Goal: Task Accomplishment & Management: Use online tool/utility

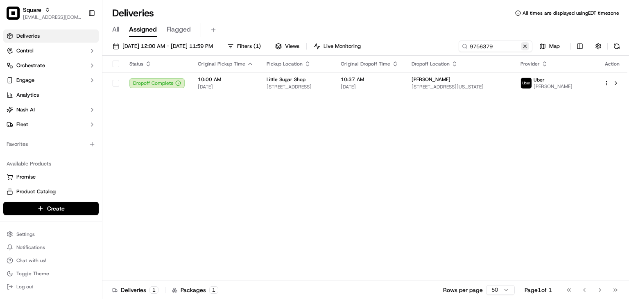
click at [525, 47] on button at bounding box center [525, 46] width 8 height 8
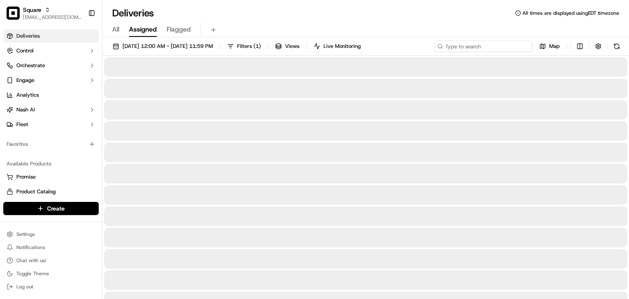
click at [477, 45] on input at bounding box center [483, 46] width 98 height 11
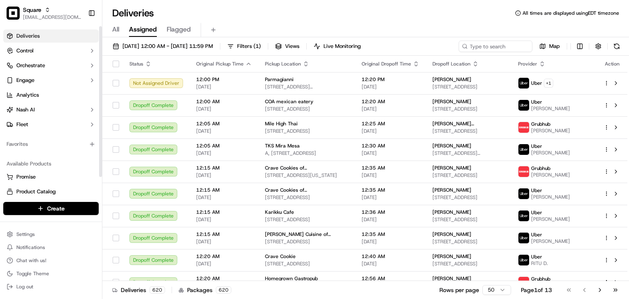
click at [325, 18] on div "Deliveries All times are displayed using EDT timezone" at bounding box center [365, 13] width 527 height 13
click at [481, 43] on input at bounding box center [483, 46] width 98 height 11
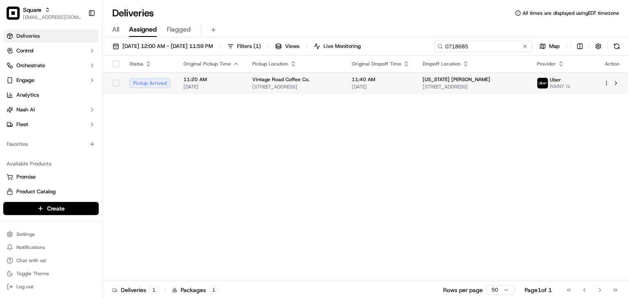
type input "0718685"
click at [439, 82] on td "Montana Bender 3107 155th Cir, Urbandale, IA 50323, USA" at bounding box center [473, 83] width 114 height 22
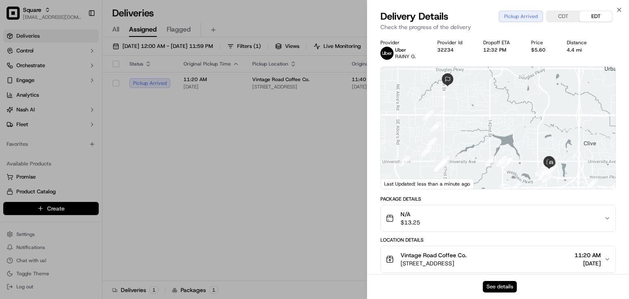
click at [495, 284] on button "See details" at bounding box center [500, 286] width 34 height 11
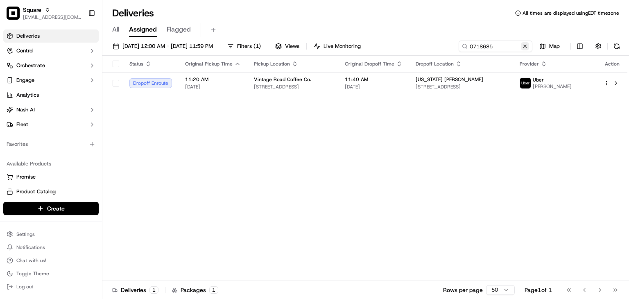
click at [524, 45] on button at bounding box center [525, 46] width 8 height 8
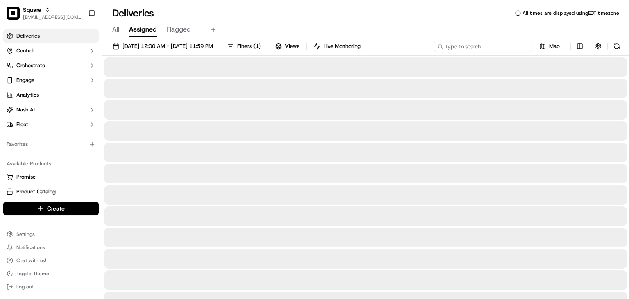
click at [509, 48] on input at bounding box center [483, 46] width 98 height 11
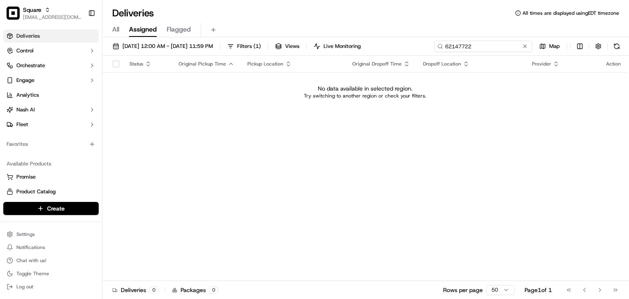
click at [452, 43] on input "62147722" at bounding box center [483, 46] width 98 height 11
click at [474, 45] on input "62147722" at bounding box center [483, 46] width 98 height 11
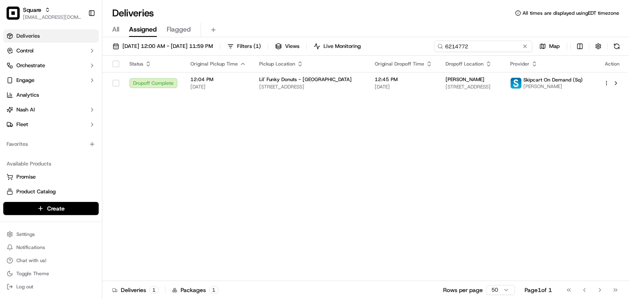
type input "6214772"
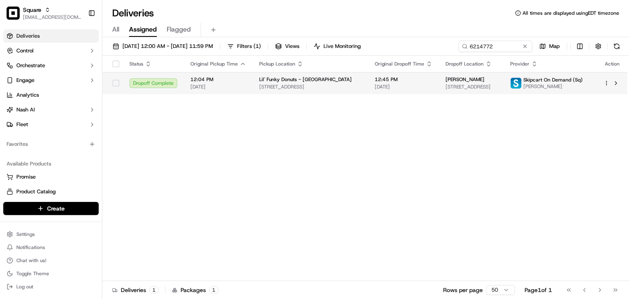
click at [446, 83] on div "Amanda Ryan 17622 NW Dogwood Ct, Beaverton, OR 97006, USA" at bounding box center [472, 83] width 52 height 14
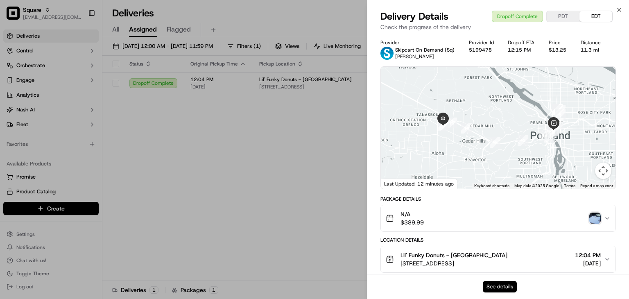
click at [504, 282] on button "See details" at bounding box center [500, 286] width 34 height 11
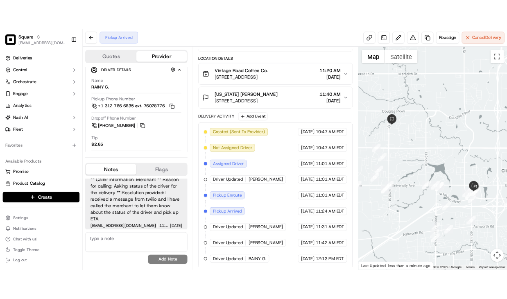
scroll to position [7, 0]
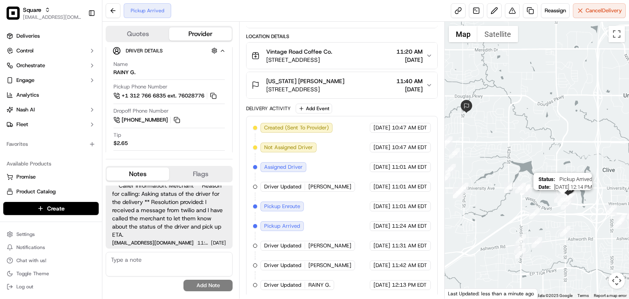
drag, startPoint x: 586, startPoint y: 204, endPoint x: 565, endPoint y: 198, distance: 22.2
click at [565, 198] on img "34" at bounding box center [570, 196] width 11 height 11
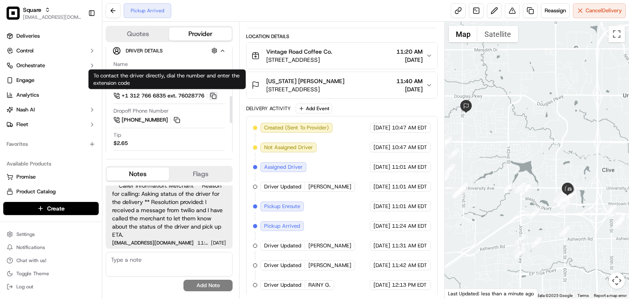
click at [216, 95] on button at bounding box center [213, 95] width 9 height 9
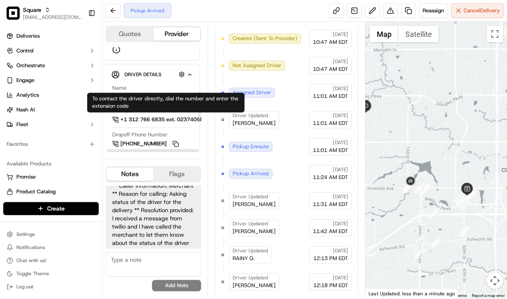
scroll to position [175, 1]
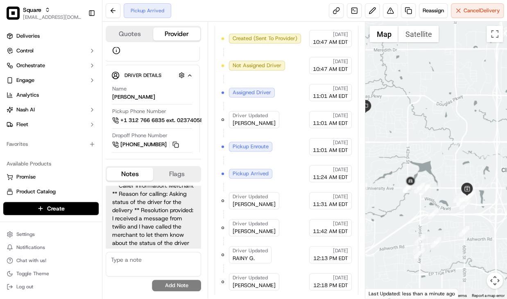
click at [153, 149] on div "Provider Details Hidden ( 1 ) Provider Uber Provider Batch ID bat_Vle23WeUW1WXi…" at bounding box center [153, 99] width 95 height 105
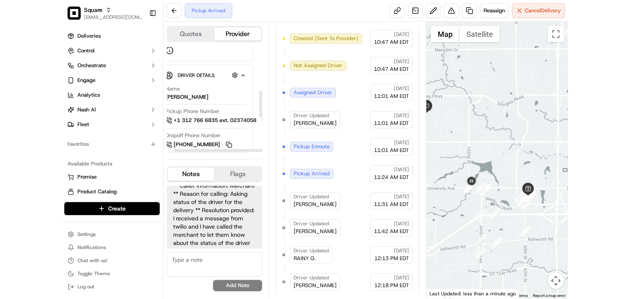
scroll to position [175, 20]
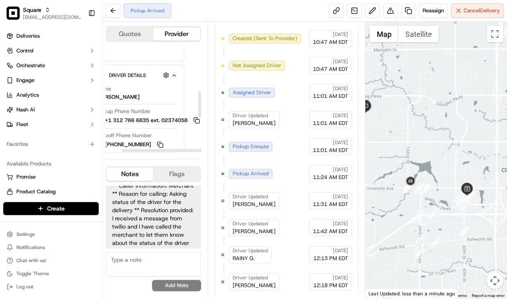
drag, startPoint x: 154, startPoint y: 150, endPoint x: 178, endPoint y: 150, distance: 24.6
click at [178, 150] on div at bounding box center [167, 150] width 91 height 3
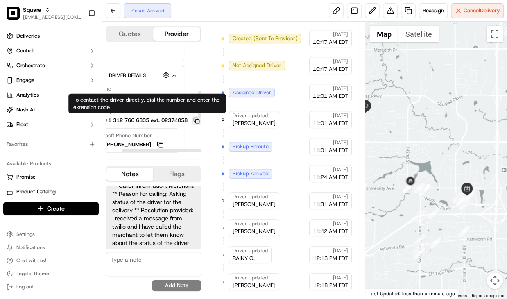
drag, startPoint x: 195, startPoint y: 120, endPoint x: 218, endPoint y: 127, distance: 23.6
click at [195, 120] on button at bounding box center [196, 120] width 9 height 9
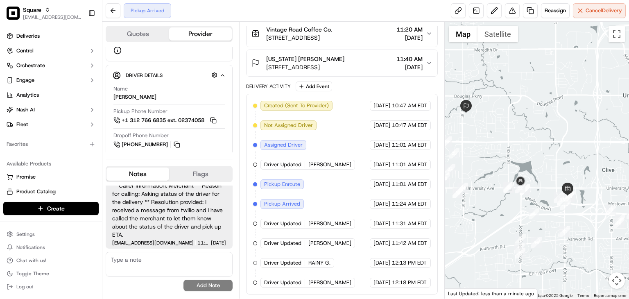
scroll to position [114, 0]
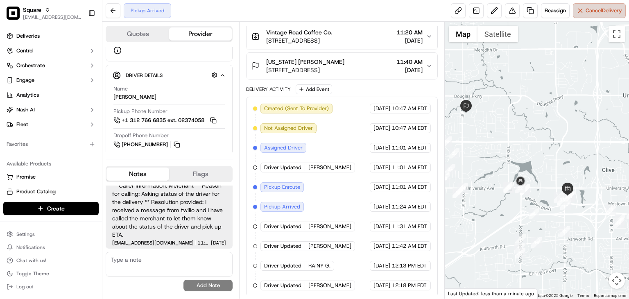
click at [579, 14] on button "Cancel Delivery" at bounding box center [599, 10] width 53 height 15
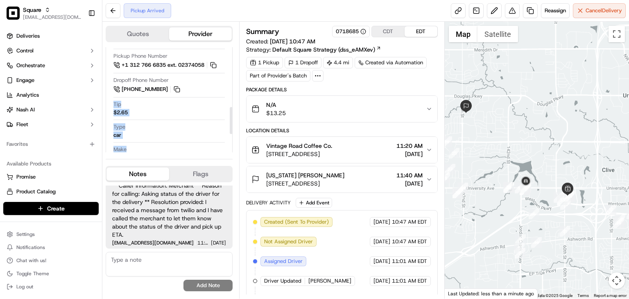
scroll to position [307, 0]
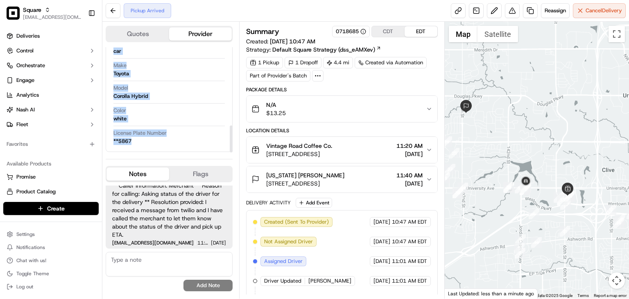
click at [177, 109] on div "Color white" at bounding box center [169, 115] width 111 height 16
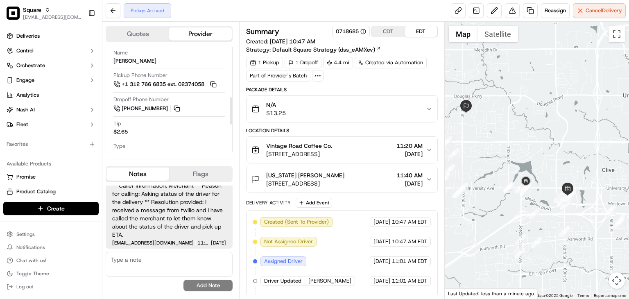
scroll to position [193, 0]
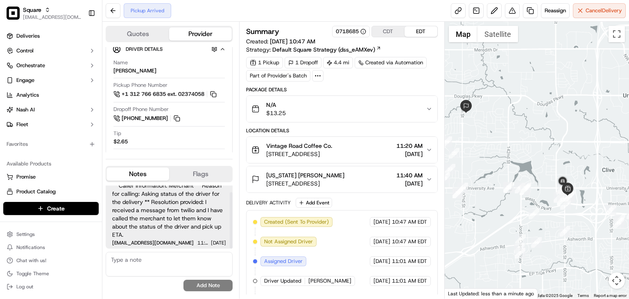
click at [157, 261] on textarea at bounding box center [169, 264] width 127 height 25
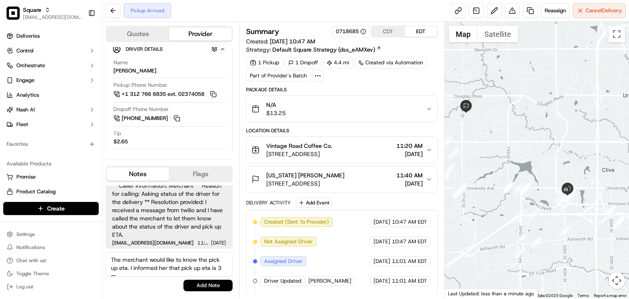
scroll to position [3, 0]
click at [134, 259] on textarea "The merchant would like to know the pick up eta. I informed her that pick up et…" at bounding box center [169, 264] width 127 height 25
click at [149, 269] on textarea "The merchant would like to know the pick up eta. I informed her that pick up et…" at bounding box center [169, 264] width 127 height 25
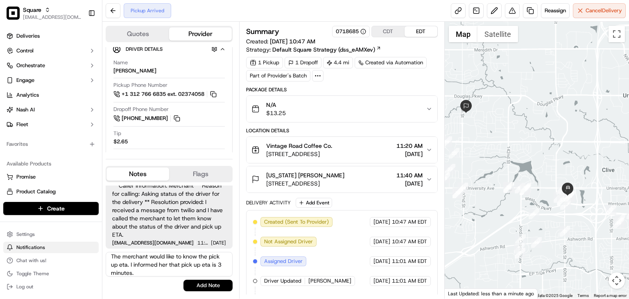
scroll to position [0, 0]
drag, startPoint x: 86, startPoint y: 257, endPoint x: 66, endPoint y: 246, distance: 22.6
click at [66, 246] on div "Square rpajulas@nashhelp.com Toggle Sidebar Deliveries Control Orchestrate Enga…" at bounding box center [314, 149] width 629 height 299
paste textarea "inquired about the estimated time of arrival for the pickup. I informed her tha…"
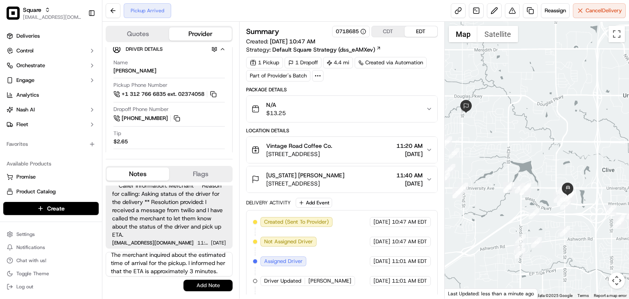
scroll to position [15, 0]
type textarea "The merchant inquired about the estimated time of arrival for the pickup. I inf…"
click at [209, 291] on div "** Caller Information: Merchant ** Reason for calling: Asking status of the dri…" at bounding box center [169, 238] width 127 height 112
click at [210, 287] on button "Add Note" at bounding box center [208, 285] width 49 height 11
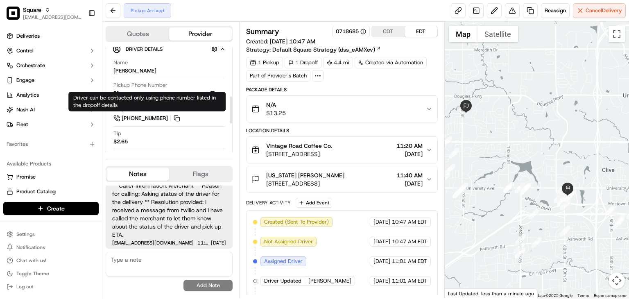
scroll to position [58, 0]
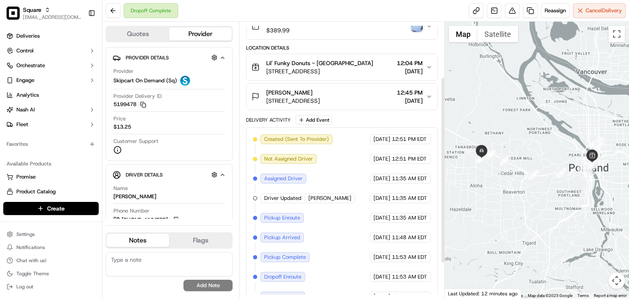
scroll to position [82, 0]
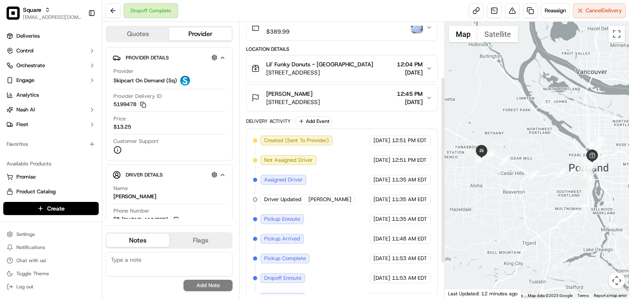
click at [423, 96] on div "Amanda Ryan 17622 NW Dogwood Ct, Beaverton, OR 97006, USA 12:45 PM 09/20/2025" at bounding box center [339, 98] width 175 height 16
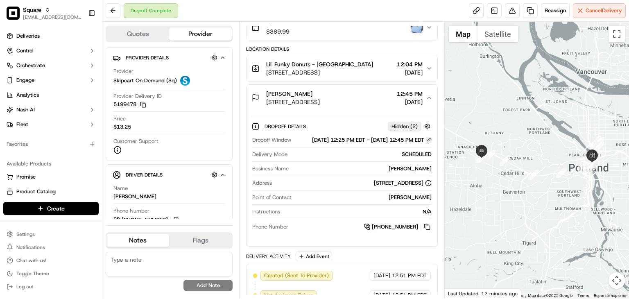
click at [429, 140] on button at bounding box center [429, 140] width 6 height 6
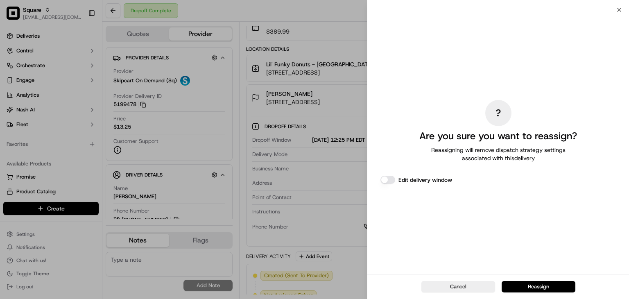
click at [388, 182] on button "Edit delivery window" at bounding box center [388, 180] width 15 height 8
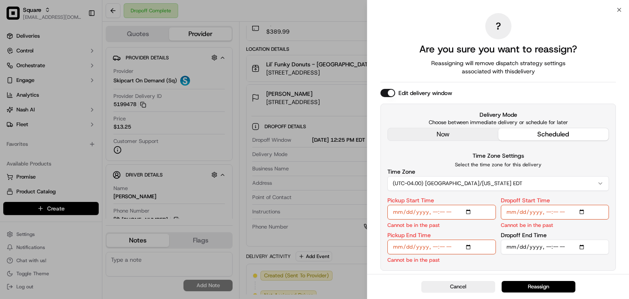
click at [436, 135] on div "? Are you sure you want to reassign? Reassigning will remove dispatch strategy …" at bounding box center [499, 141] width 236 height 261
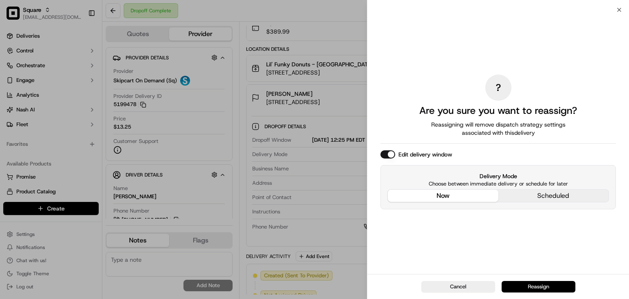
click at [534, 289] on button "Reassign" at bounding box center [539, 286] width 74 height 11
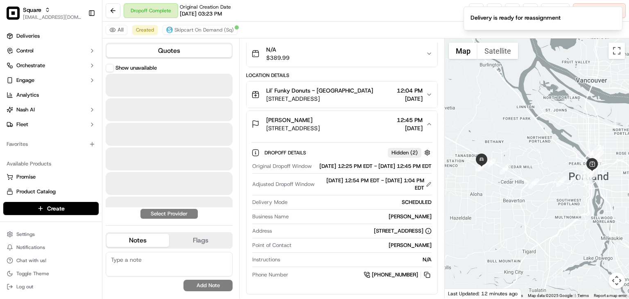
scroll to position [79, 0]
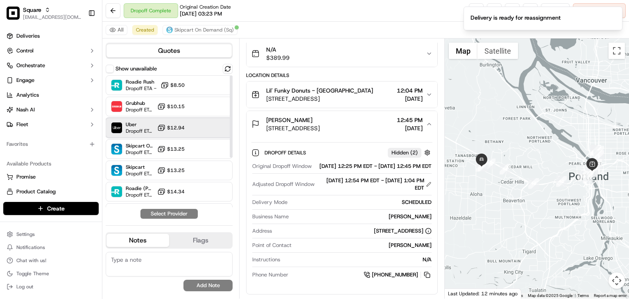
click at [191, 127] on div "Uber Dropoff ETA 1 hour $12.94" at bounding box center [169, 128] width 127 height 20
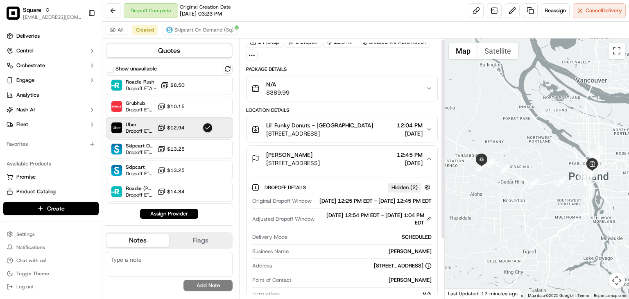
scroll to position [0, 0]
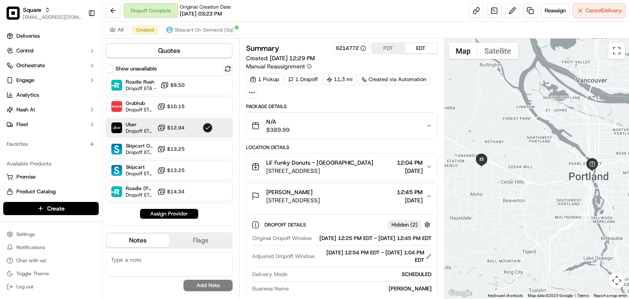
click at [212, 35] on div "All Created Skipcart On Demand (Sq)" at bounding box center [365, 30] width 527 height 17
click at [210, 30] on span "Skipcart On Demand (Sq)" at bounding box center [204, 30] width 59 height 7
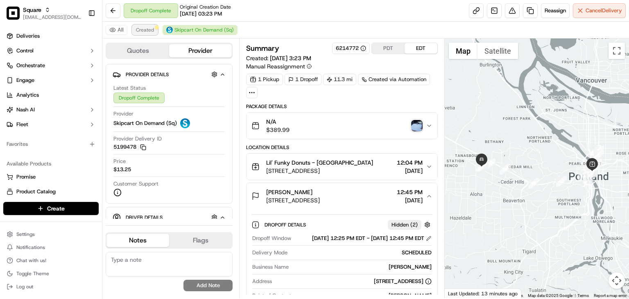
drag, startPoint x: 139, startPoint y: 31, endPoint x: 143, endPoint y: 34, distance: 4.7
click at [139, 30] on span "Created" at bounding box center [145, 30] width 18 height 7
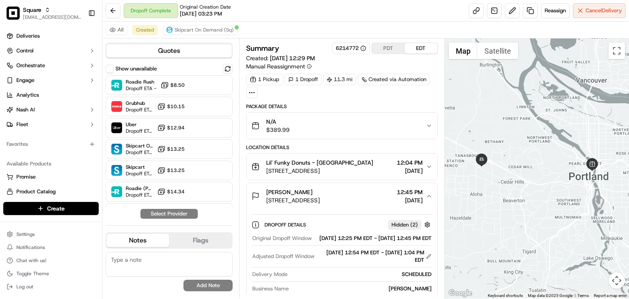
click at [405, 123] on div "N/A $389.99" at bounding box center [339, 126] width 175 height 16
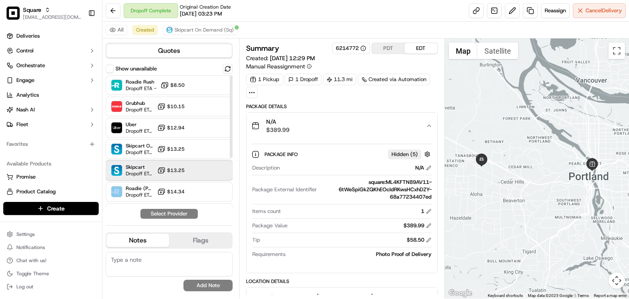
drag, startPoint x: 190, startPoint y: 168, endPoint x: 194, endPoint y: 168, distance: 4.2
click at [194, 168] on div "Skipcart Dropoff ETA 41 minutes $13.25" at bounding box center [169, 171] width 127 height 20
click at [198, 30] on span "Skipcart On Demand (Sq)" at bounding box center [204, 30] width 59 height 7
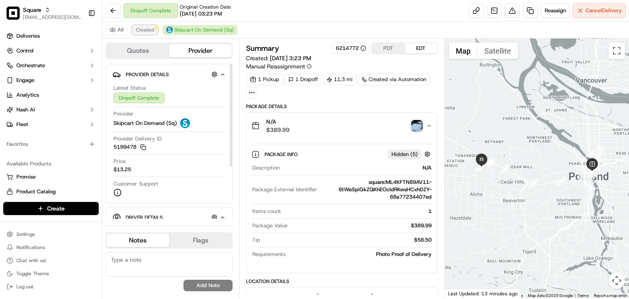
click at [144, 27] on span "Created" at bounding box center [145, 30] width 18 height 7
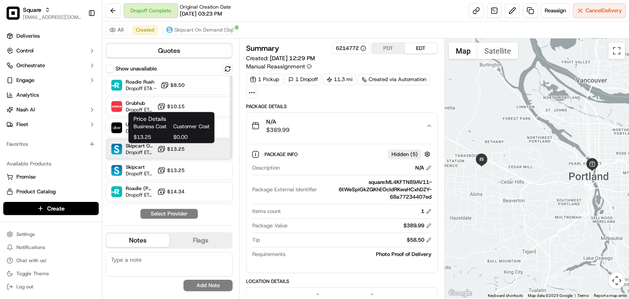
click at [192, 147] on div "Skipcart On Demand (Sq) Dropoff ETA 1 hour $13.25" at bounding box center [169, 149] width 127 height 20
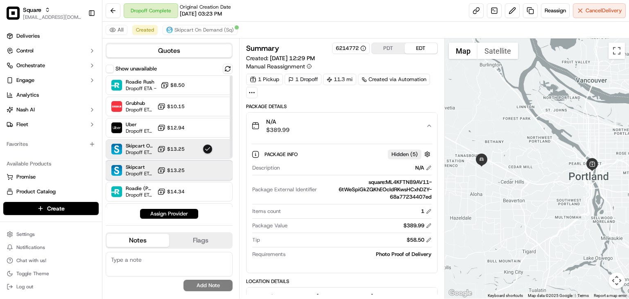
click at [195, 170] on div "Skipcart Dropoff ETA 41 minutes $13.25" at bounding box center [169, 171] width 127 height 20
click at [138, 148] on span "Skipcart On Demand (Sq)" at bounding box center [140, 146] width 28 height 7
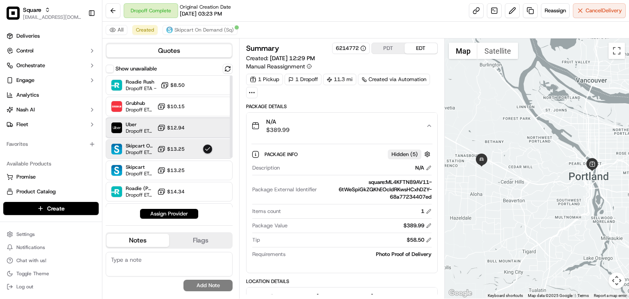
click at [139, 119] on div "Uber Dropoff ETA 1 hour $12.94" at bounding box center [169, 128] width 127 height 20
click at [175, 214] on button "Assign Provider" at bounding box center [169, 214] width 58 height 10
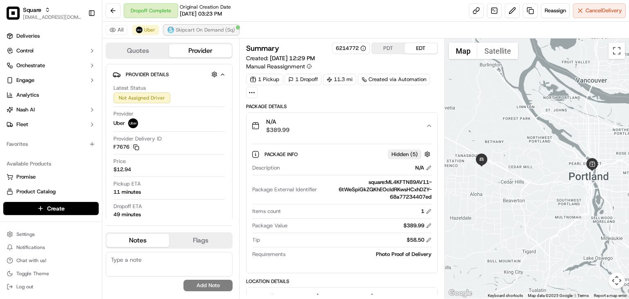
click at [199, 32] on span "Skipcart On Demand (Sq)" at bounding box center [205, 30] width 59 height 7
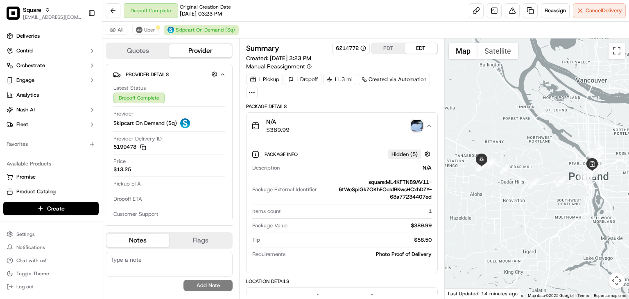
click at [159, 29] on div "All Uber Skipcart On Demand (Sq)" at bounding box center [365, 30] width 527 height 17
click at [148, 31] on span "Uber" at bounding box center [149, 30] width 11 height 7
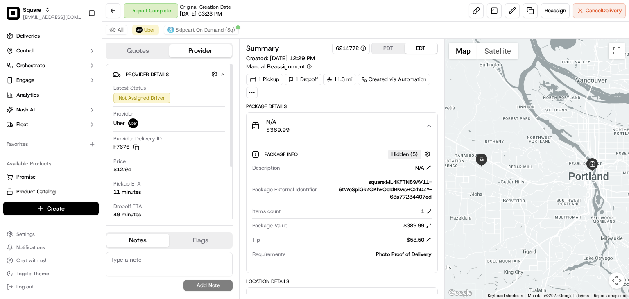
click at [167, 263] on textarea at bounding box center [169, 264] width 127 height 25
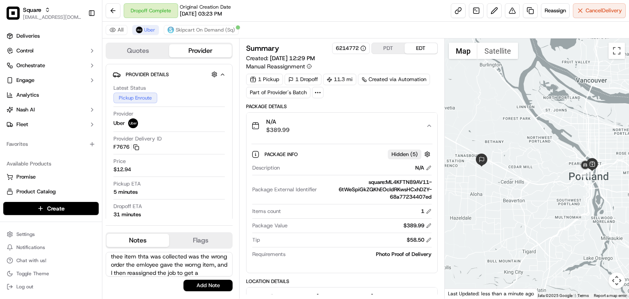
scroll to position [20, 0]
type textarea "The merchant neede a new driver becaue thee item thta was collected was the wro…"
click at [152, 250] on div "The merchant neede a new driver becaue thee item thta was collected was the wro…" at bounding box center [169, 272] width 127 height 46
click at [156, 254] on textarea "The merchant neede a new driver becaue thee item thta was collected was the wro…" at bounding box center [169, 264] width 127 height 25
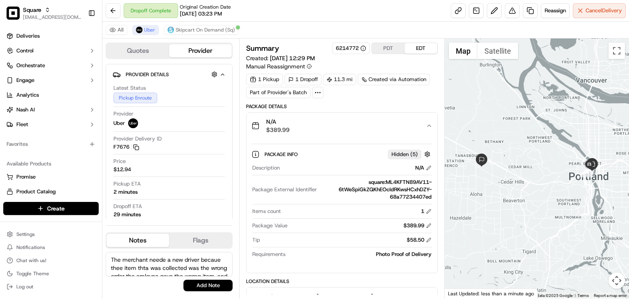
click at [156, 254] on textarea "The merchant neede a new driver becaue thee item thta was collected was the wro…" at bounding box center [169, 264] width 127 height 25
click at [157, 254] on textarea "The merchant neede a new driver becaue thee item thta was collected was the wro…" at bounding box center [169, 264] width 127 height 25
click at [162, 262] on textarea "The merchant neede a new driver becaue thee item thta was collected was the wro…" at bounding box center [169, 264] width 127 height 25
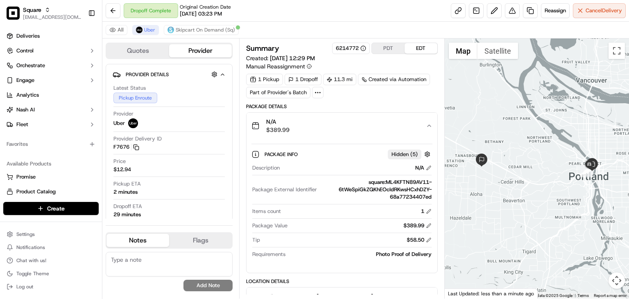
paste textarea "The merchant requested a new driver because the item that was initially collect…"
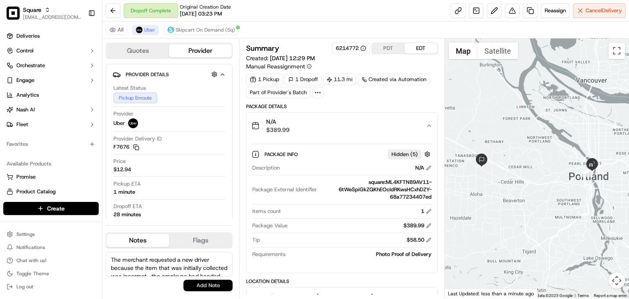
type textarea "The merchant requested a new driver because the item that was initially collect…"
click at [198, 281] on button "Add Note" at bounding box center [208, 285] width 49 height 11
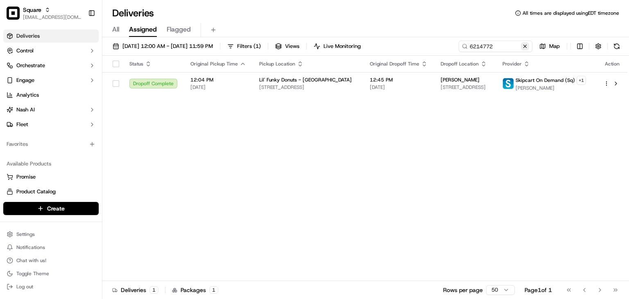
click at [523, 47] on button at bounding box center [525, 46] width 8 height 8
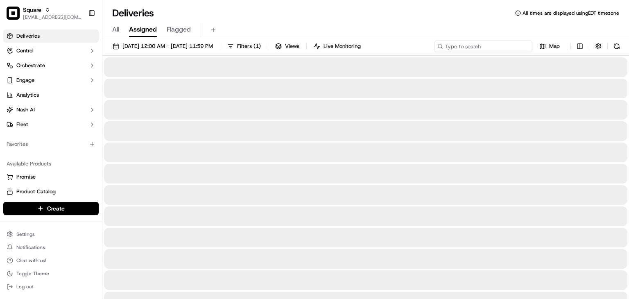
click at [498, 48] on input at bounding box center [483, 46] width 98 height 11
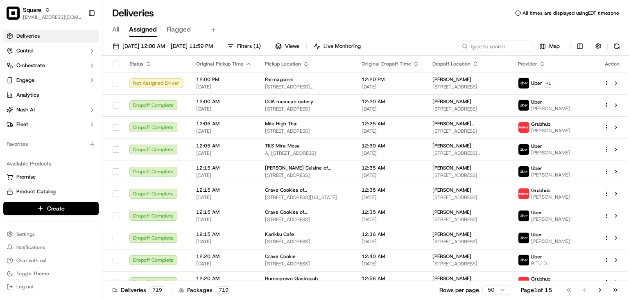
click at [378, 15] on div "Deliveries All times are displayed using EDT timezone" at bounding box center [365, 13] width 527 height 13
click at [370, 12] on div "Deliveries All times are displayed using EDT timezone" at bounding box center [365, 13] width 527 height 13
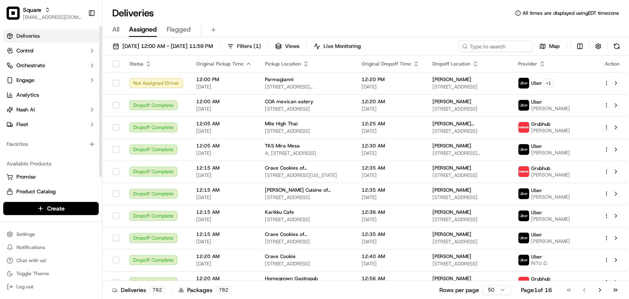
click at [364, 35] on div "All Assigned Flagged" at bounding box center [365, 30] width 527 height 14
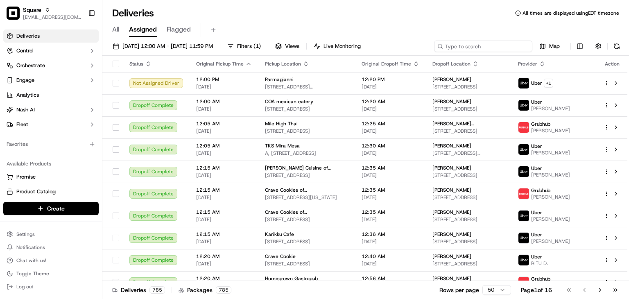
click at [513, 46] on input at bounding box center [483, 46] width 98 height 11
click at [497, 48] on input at bounding box center [483, 46] width 98 height 11
click at [483, 45] on input at bounding box center [483, 46] width 98 height 11
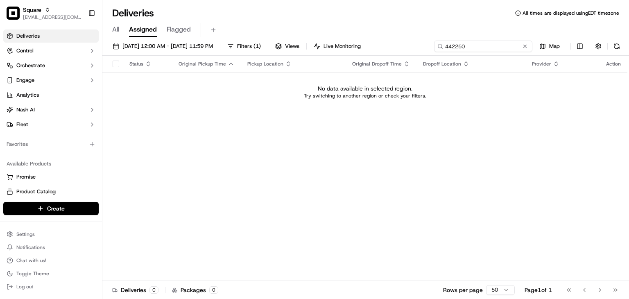
click at [459, 44] on input "442250" at bounding box center [483, 46] width 98 height 11
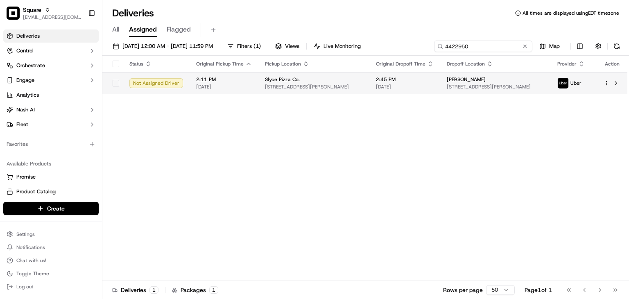
type input "4422950"
click at [409, 82] on span "2:45 PM" at bounding box center [405, 79] width 58 height 7
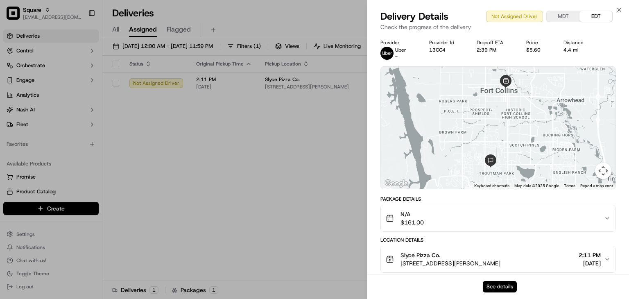
click at [490, 288] on button "See details" at bounding box center [500, 286] width 34 height 11
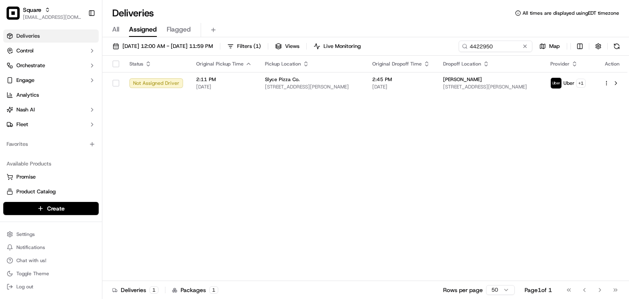
drag, startPoint x: 285, startPoint y: 150, endPoint x: 302, endPoint y: 127, distance: 28.4
click at [287, 10] on div "Deliveries All times are displayed using EDT timezone" at bounding box center [365, 13] width 527 height 13
click at [522, 45] on button at bounding box center [525, 46] width 8 height 8
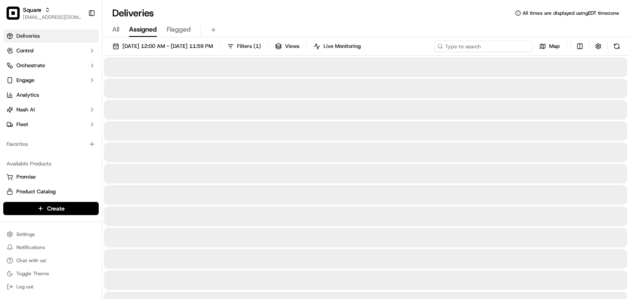
click at [505, 46] on input at bounding box center [483, 46] width 98 height 11
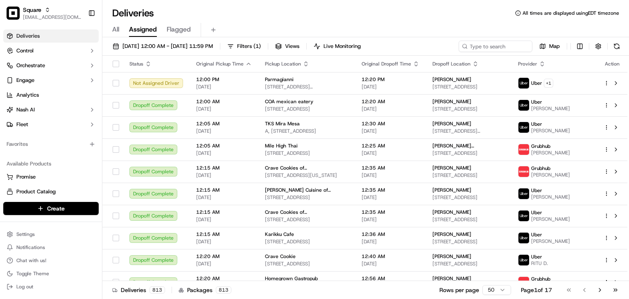
click at [348, 16] on div "Deliveries All times are displayed using EDT timezone" at bounding box center [365, 13] width 527 height 13
click at [315, 25] on div "All Assigned Flagged" at bounding box center [365, 30] width 527 height 14
click at [255, 13] on div "Deliveries All times are displayed using EDT timezone" at bounding box center [365, 13] width 527 height 13
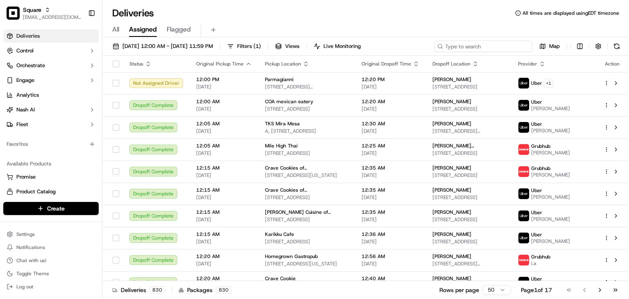
click at [485, 48] on input at bounding box center [483, 46] width 98 height 11
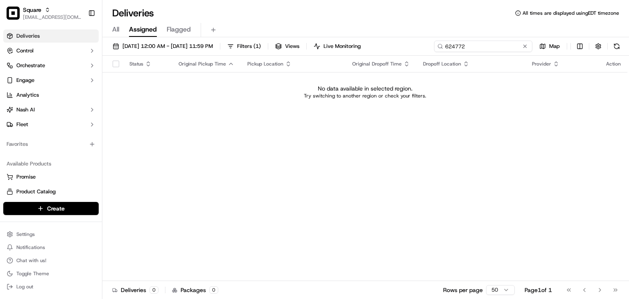
click at [452, 46] on input "624772" at bounding box center [483, 46] width 98 height 11
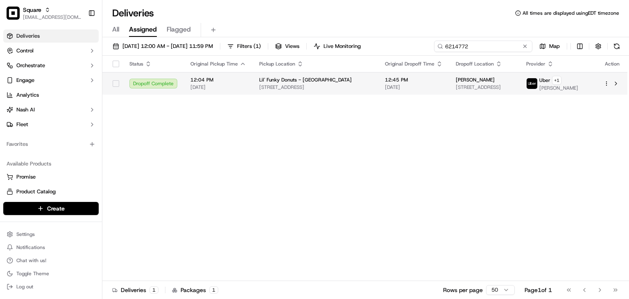
type input "6214772"
click at [470, 89] on span "17622 NW Dogwood Ct, Beaverton, OR 97006, USA" at bounding box center [484, 87] width 57 height 7
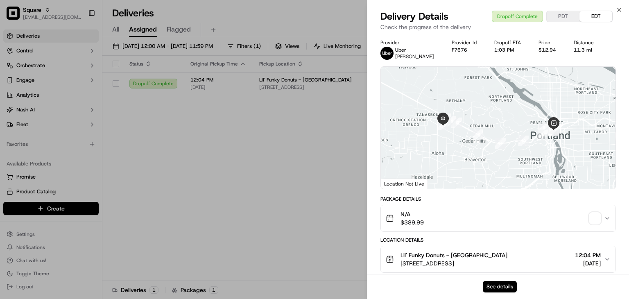
click at [519, 277] on div "See details" at bounding box center [499, 286] width 262 height 25
click at [514, 288] on button "See details" at bounding box center [500, 286] width 34 height 11
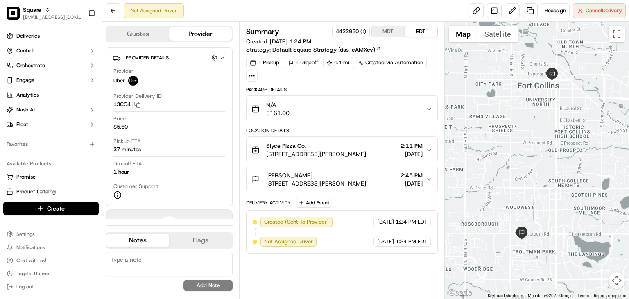
click at [395, 30] on button "MDT" at bounding box center [388, 31] width 33 height 11
click at [425, 32] on button "EDT" at bounding box center [421, 31] width 33 height 11
click at [392, 35] on button "MDT" at bounding box center [388, 31] width 33 height 11
click at [429, 177] on icon "button" at bounding box center [429, 179] width 7 height 7
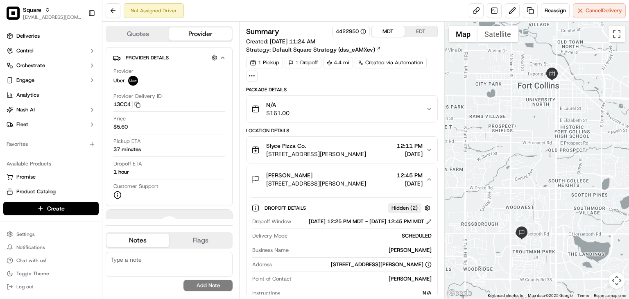
click at [429, 174] on button "[PERSON_NAME] [STREET_ADDRESS][PERSON_NAME][PERSON_NAME] 12:45 PM [DATE]" at bounding box center [342, 179] width 191 height 26
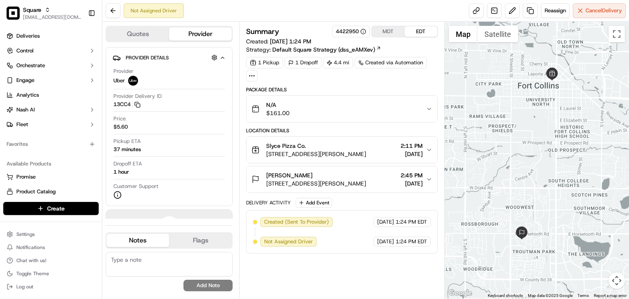
click at [417, 27] on button "EDT" at bounding box center [421, 31] width 33 height 11
click at [387, 27] on button "MDT" at bounding box center [388, 31] width 33 height 11
click at [413, 30] on button "EDT" at bounding box center [421, 31] width 33 height 11
click at [392, 30] on button "MDT" at bounding box center [388, 31] width 33 height 11
click at [407, 32] on button "EDT" at bounding box center [421, 31] width 33 height 11
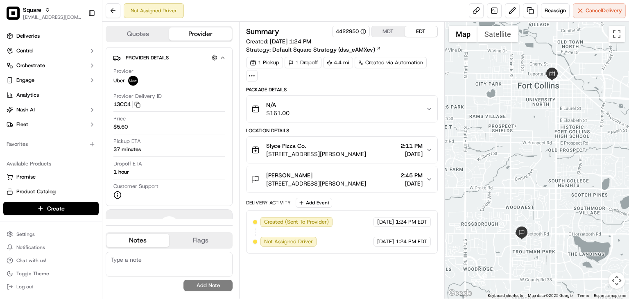
click at [385, 29] on button "MDT" at bounding box center [388, 31] width 33 height 11
click at [423, 27] on button "EDT" at bounding box center [421, 31] width 33 height 11
click at [389, 31] on button "MDT" at bounding box center [388, 31] width 33 height 11
click at [412, 32] on button "EDT" at bounding box center [421, 31] width 33 height 11
click at [391, 31] on button "MDT" at bounding box center [388, 31] width 33 height 11
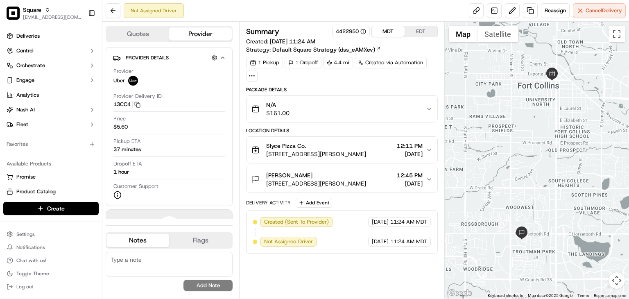
click at [423, 175] on div "[PERSON_NAME] [STREET_ADDRESS][PERSON_NAME][PERSON_NAME] 12:45 PM [DATE]" at bounding box center [339, 179] width 175 height 16
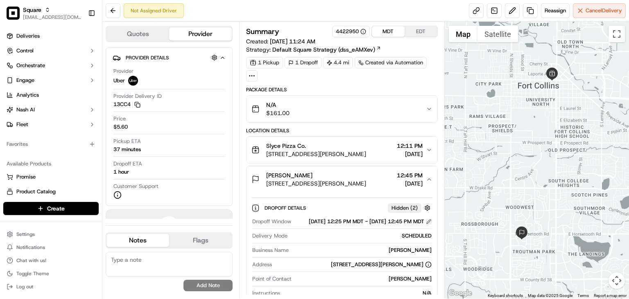
click at [428, 222] on button at bounding box center [429, 222] width 6 height 6
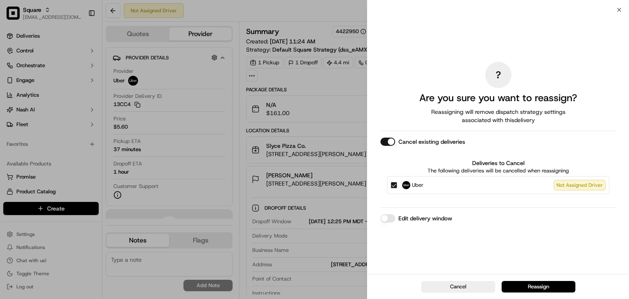
click at [390, 216] on button "Edit delivery window" at bounding box center [388, 218] width 15 height 8
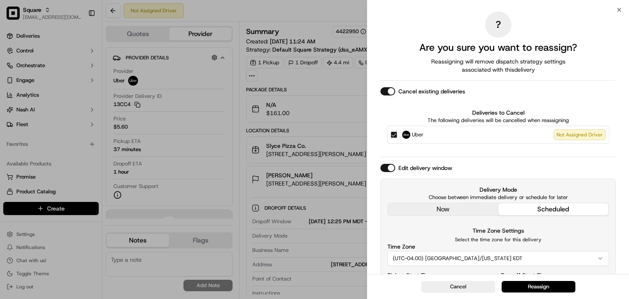
scroll to position [54, 0]
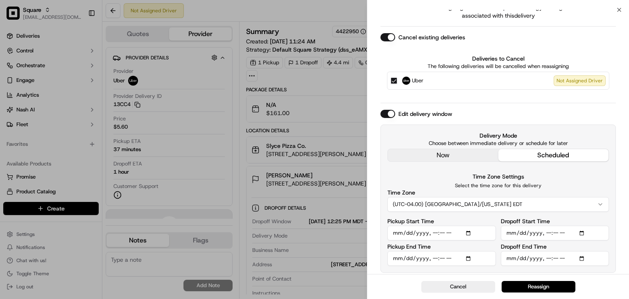
click at [470, 232] on input "Pickup Start Time" at bounding box center [442, 233] width 109 height 15
type input "[DATE]T13:55"
click at [472, 258] on input "Pickup End Time" at bounding box center [442, 259] width 109 height 15
type input "[DATE]T14:05"
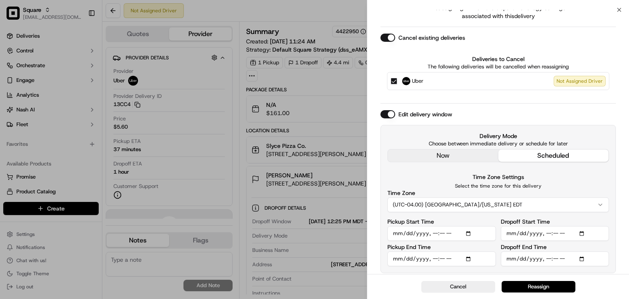
click at [604, 193] on div "Time Zone (UTC-04.00) [GEOGRAPHIC_DATA]/[US_STATE] EDT" at bounding box center [499, 201] width 222 height 22
click at [586, 232] on input "Dropoff Start Time" at bounding box center [555, 233] width 109 height 15
type input "2025-09-20T14:10"
click at [608, 248] on div "Dropoff End Time" at bounding box center [555, 255] width 109 height 22
click at [582, 257] on input "Dropoff End Time" at bounding box center [555, 259] width 109 height 15
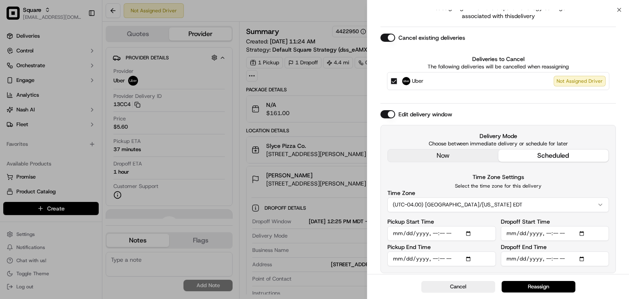
type input "2025-09-20T14:20"
click at [615, 276] on div "Cancel Reassign" at bounding box center [499, 286] width 262 height 25
click at [545, 286] on button "Reassign" at bounding box center [539, 286] width 74 height 11
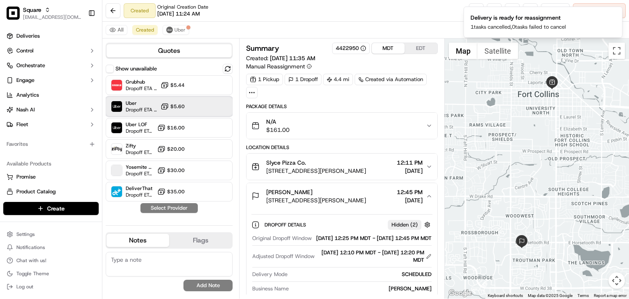
click at [153, 107] on span "Dropoff ETA 58 minutes" at bounding box center [142, 110] width 32 height 7
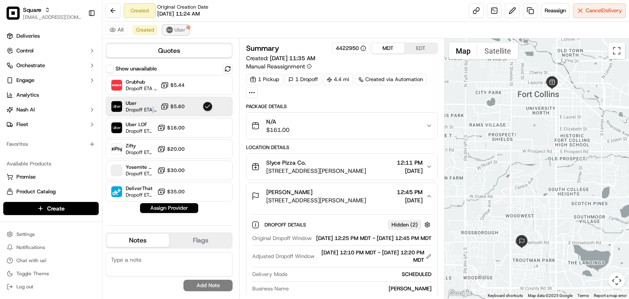
click at [175, 31] on span "Uber" at bounding box center [180, 30] width 11 height 7
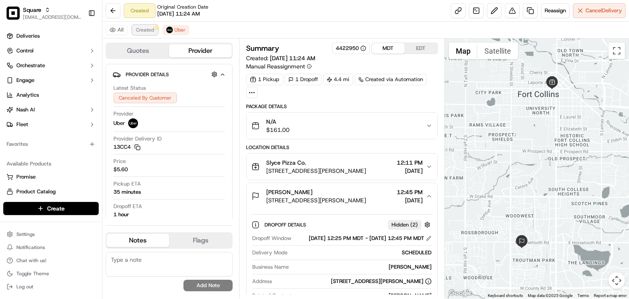
click at [142, 27] on span "Created" at bounding box center [145, 30] width 18 height 7
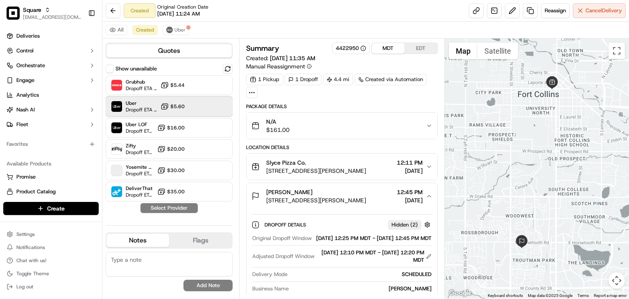
click at [140, 101] on span "Uber" at bounding box center [142, 103] width 32 height 7
click at [145, 209] on button "Assign Provider" at bounding box center [169, 208] width 58 height 10
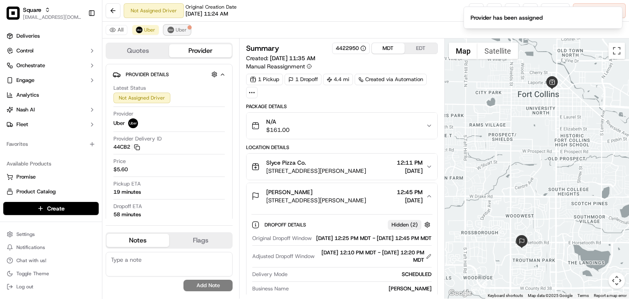
click at [184, 29] on span "Uber" at bounding box center [181, 30] width 11 height 7
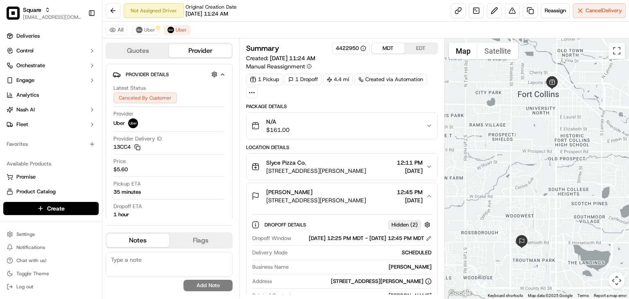
click at [417, 50] on button "EDT" at bounding box center [421, 48] width 33 height 11
click at [390, 48] on button "MDT" at bounding box center [388, 48] width 33 height 11
click at [418, 51] on button "EDT" at bounding box center [421, 48] width 33 height 11
click at [139, 30] on img at bounding box center [139, 30] width 7 height 7
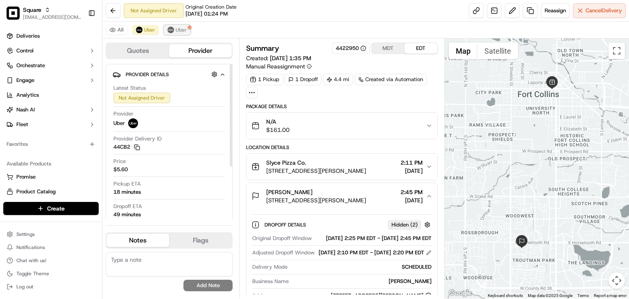
click at [190, 25] on div at bounding box center [190, 27] width 4 height 4
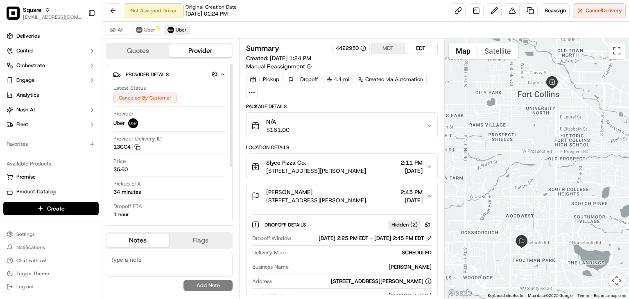
click at [149, 265] on textarea at bounding box center [169, 264] width 127 height 25
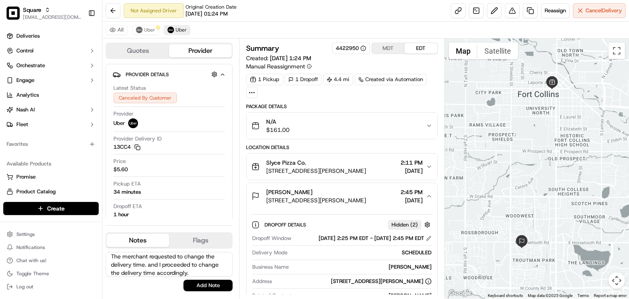
scroll to position [0, 0]
click at [174, 264] on textarea "The merchant requested to change the delivery time. and I proceeded to change t…" at bounding box center [169, 264] width 127 height 25
click at [174, 267] on textarea "The merchant requested to change the delivery time. And I proceeded to change t…" at bounding box center [169, 264] width 127 height 25
click at [160, 268] on textarea "The merchant requested to change the delivery time. I then proceeded to adjust …" at bounding box center [169, 264] width 127 height 25
click at [191, 269] on textarea "The merchant requested to change the delivery time. I then proceeded to adjust …" at bounding box center [169, 264] width 127 height 25
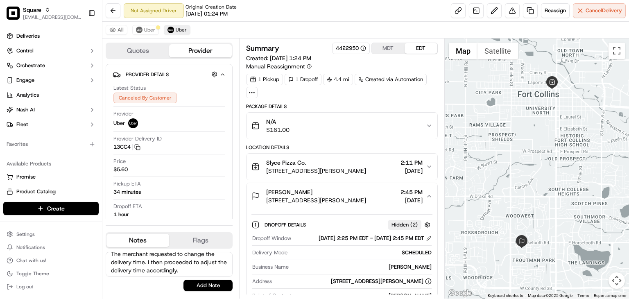
scroll to position [5, 0]
type textarea "The merchant requested to change the delivery time. I then proceeded to adjust …"
click at [202, 286] on button "Add Note" at bounding box center [208, 285] width 49 height 11
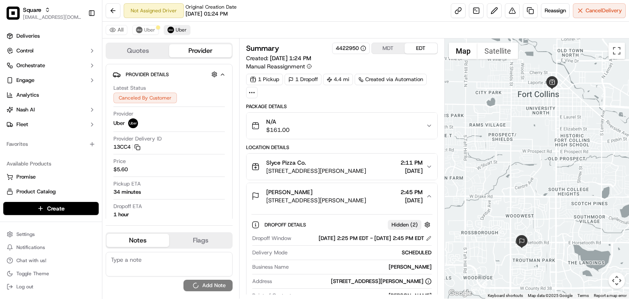
scroll to position [0, 0]
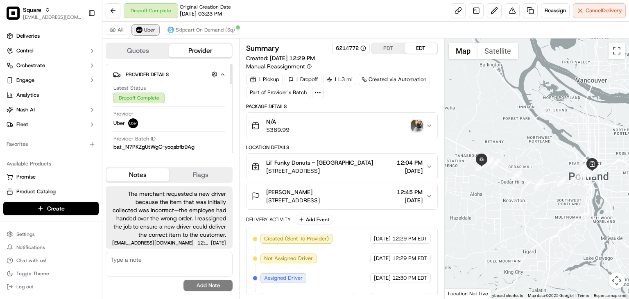
click at [150, 28] on span "Uber" at bounding box center [149, 30] width 11 height 7
click at [197, 28] on span "Skipcart On Demand (Sq)" at bounding box center [205, 30] width 59 height 7
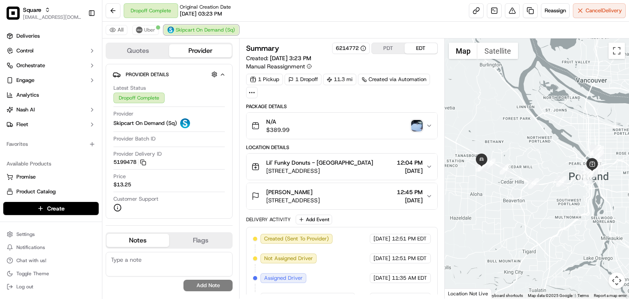
scroll to position [151, 0]
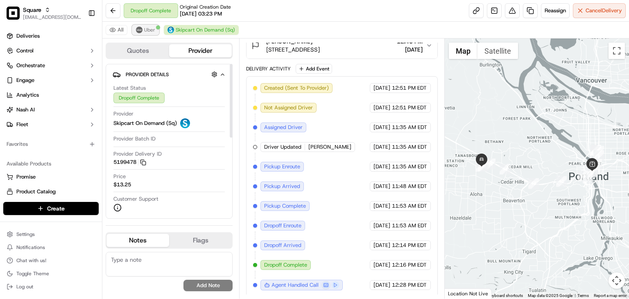
click at [152, 30] on span "Uber" at bounding box center [149, 30] width 11 height 7
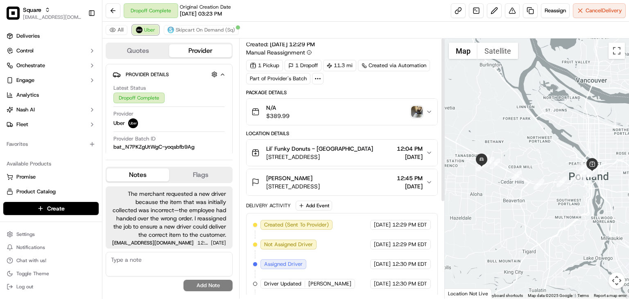
scroll to position [0, 0]
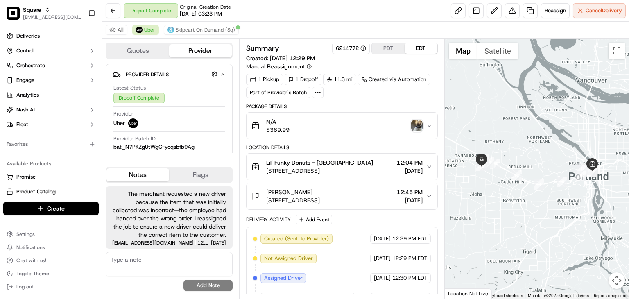
click at [421, 125] on img "button" at bounding box center [416, 125] width 11 height 11
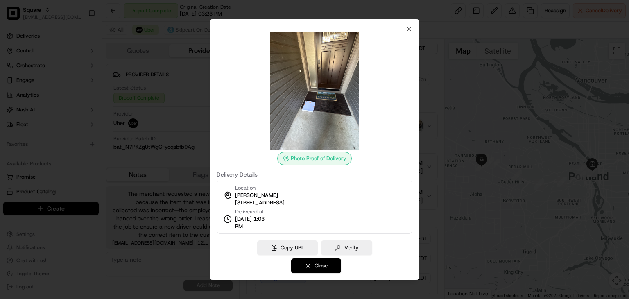
click at [327, 264] on button "Close" at bounding box center [316, 266] width 50 height 15
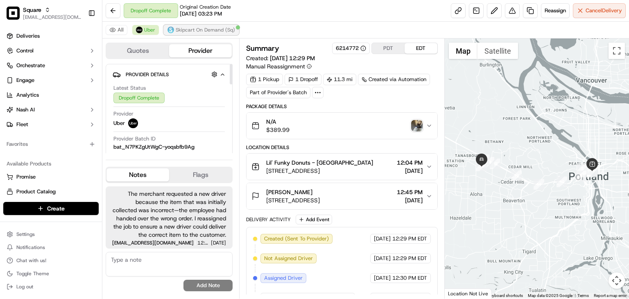
click at [202, 32] on span "Skipcart On Demand (Sq)" at bounding box center [205, 30] width 59 height 7
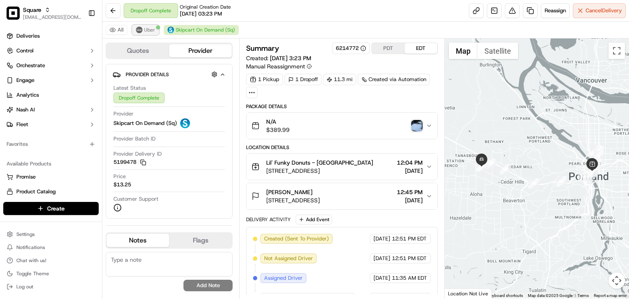
click at [143, 32] on button "Uber" at bounding box center [145, 30] width 27 height 10
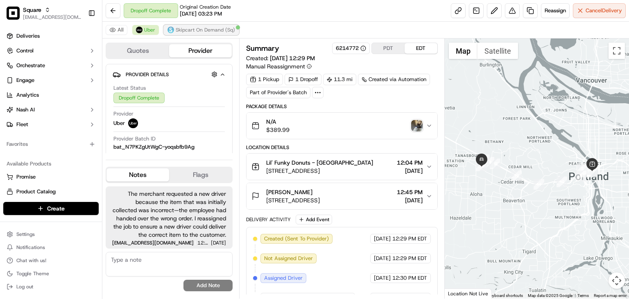
click at [184, 31] on span "Skipcart On Demand (Sq)" at bounding box center [205, 30] width 59 height 7
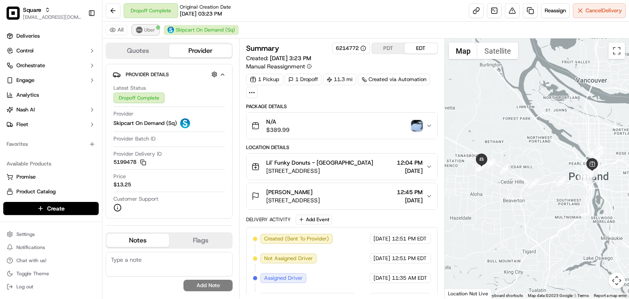
click at [144, 29] on span "Uber" at bounding box center [149, 30] width 11 height 7
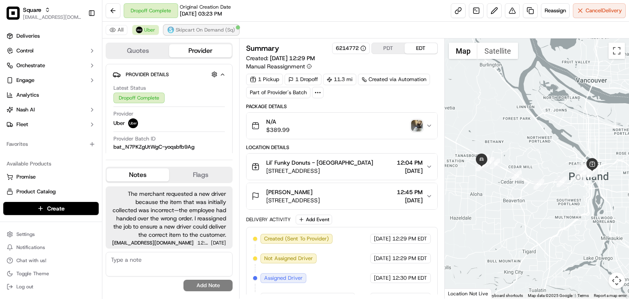
click at [203, 27] on span "Skipcart On Demand (Sq)" at bounding box center [205, 30] width 59 height 7
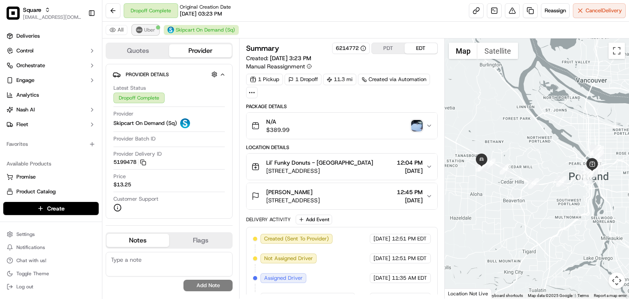
click at [139, 30] on img at bounding box center [139, 30] width 7 height 7
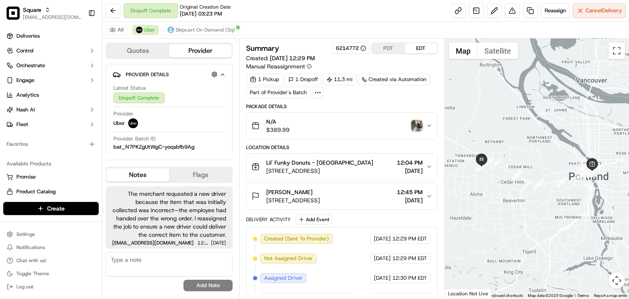
click at [352, 186] on button "Amanda Ryan 17622 NW Dogwood Ct, Beaverton, OR 97006, USA 12:45 PM 09/20/2025" at bounding box center [342, 196] width 191 height 26
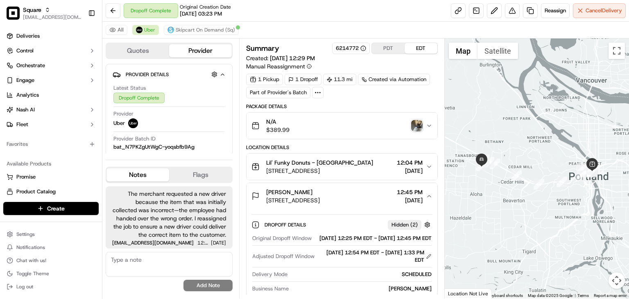
scroll to position [9, 0]
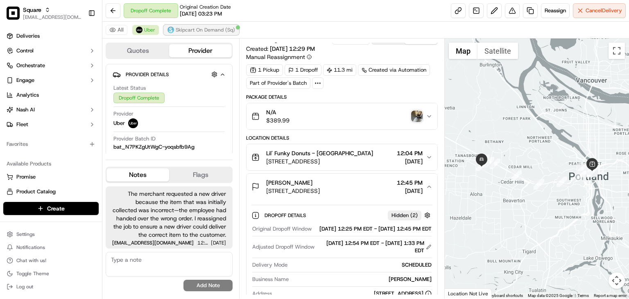
click at [193, 31] on span "Skipcart On Demand (Sq)" at bounding box center [205, 30] width 59 height 7
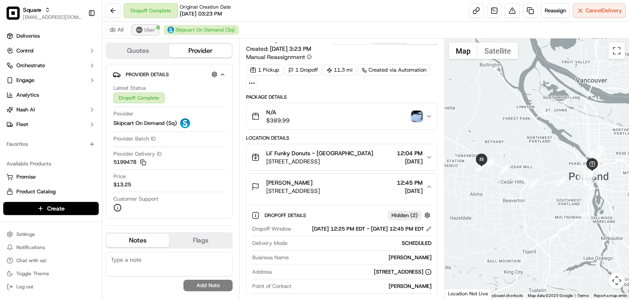
click at [152, 29] on span "Uber" at bounding box center [149, 30] width 11 height 7
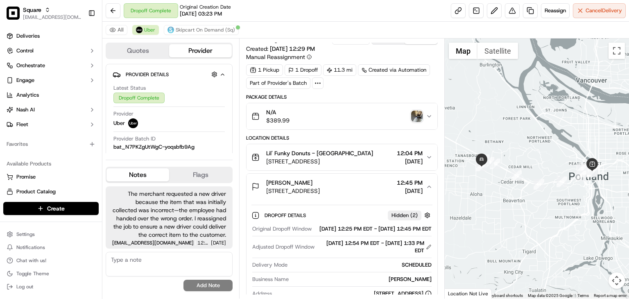
click at [363, 51] on div "Summary 6214772 PDT EDT Created: 09/20/2025 12:29 PM Manual Reassignment" at bounding box center [342, 47] width 192 height 28
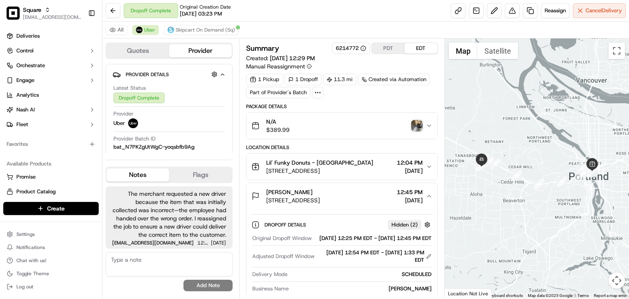
click at [387, 126] on div "N/A $389.99" at bounding box center [339, 126] width 175 height 16
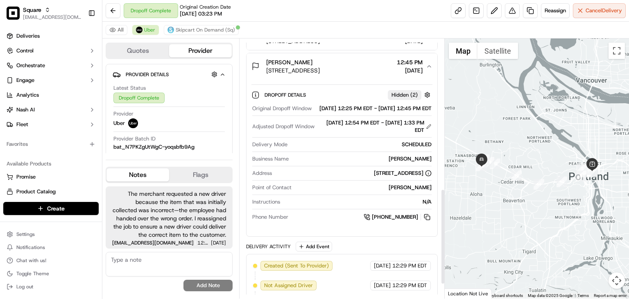
scroll to position [448, 0]
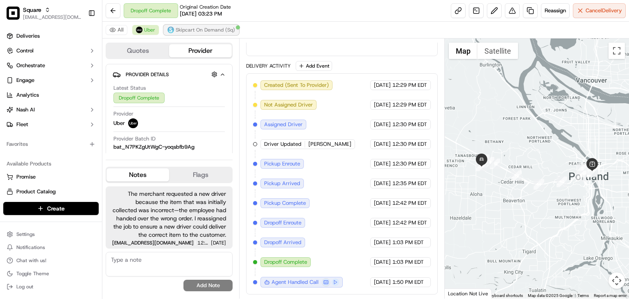
click at [204, 30] on span "Skipcart On Demand (Sq)" at bounding box center [205, 30] width 59 height 7
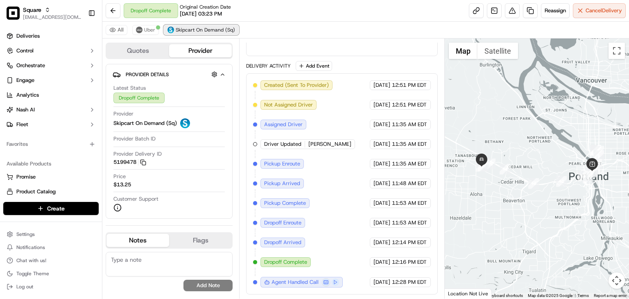
scroll to position [427, 0]
click at [141, 30] on img at bounding box center [139, 30] width 7 height 7
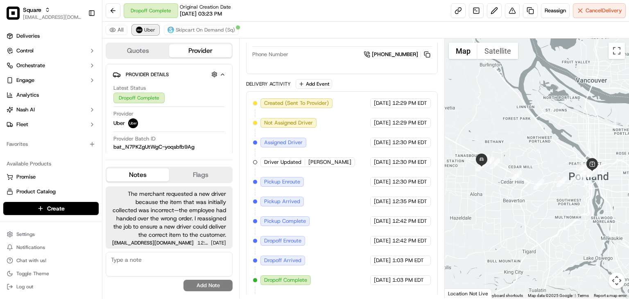
scroll to position [448, 0]
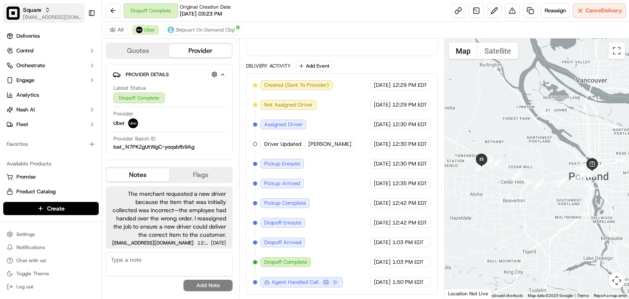
click at [64, 8] on div "Square" at bounding box center [52, 10] width 59 height 8
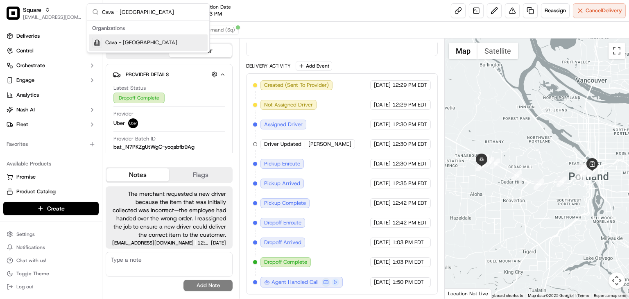
type input "Cava - Wicker Park"
click at [140, 42] on span "Cava - Wicker Park" at bounding box center [141, 42] width 72 height 7
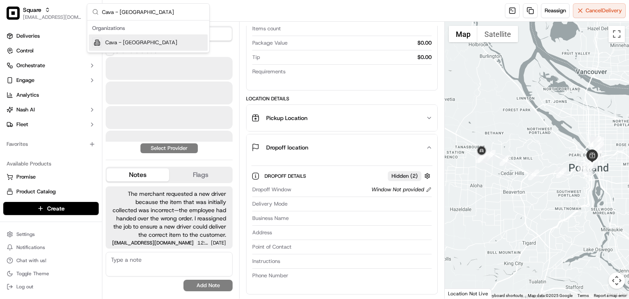
scroll to position [116, 0]
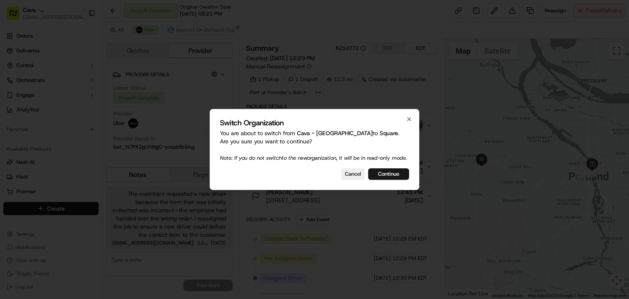
click at [357, 177] on button "Cancel" at bounding box center [353, 173] width 24 height 11
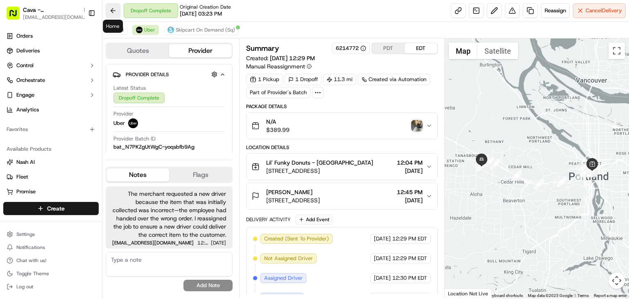
click at [115, 6] on button at bounding box center [113, 10] width 15 height 15
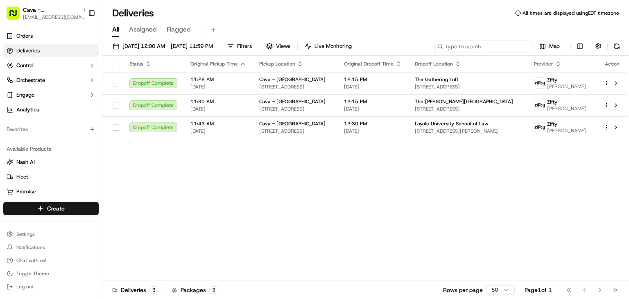
click at [501, 48] on input at bounding box center [483, 46] width 98 height 11
paste input "8657591"
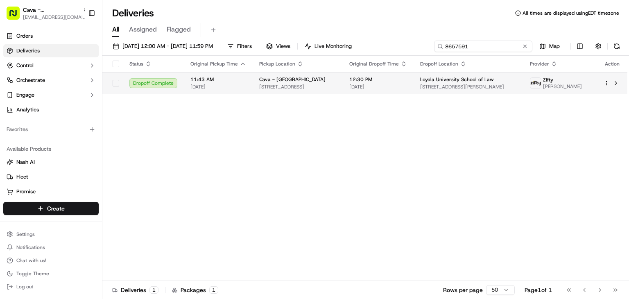
type input "8657591"
click at [399, 94] on td "12:30 PM 09/20/2025" at bounding box center [378, 83] width 71 height 22
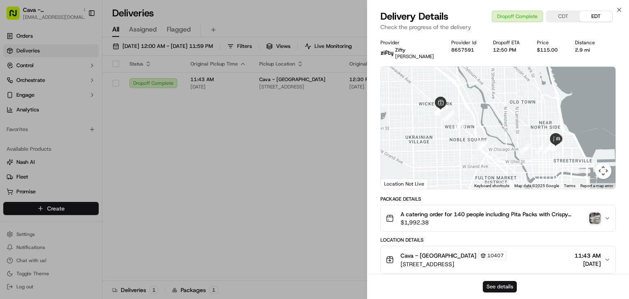
click at [504, 288] on button "See details" at bounding box center [500, 286] width 34 height 11
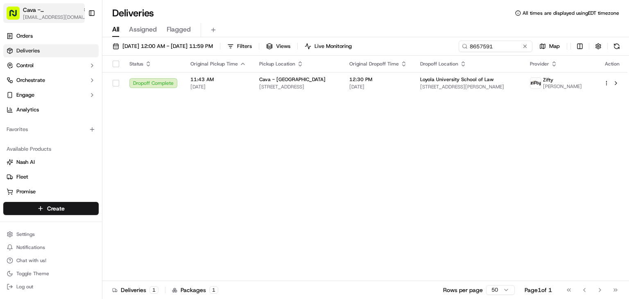
drag, startPoint x: 80, startPoint y: 18, endPoint x: 84, endPoint y: 20, distance: 4.6
click at [80, 18] on span "[EMAIL_ADDRESS][DOMAIN_NAME]" at bounding box center [56, 17] width 66 height 7
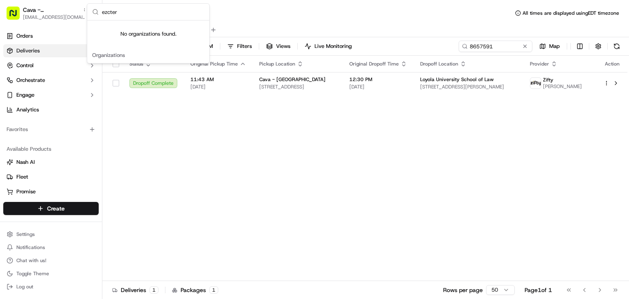
click at [111, 10] on input "ezcter" at bounding box center [153, 12] width 102 height 16
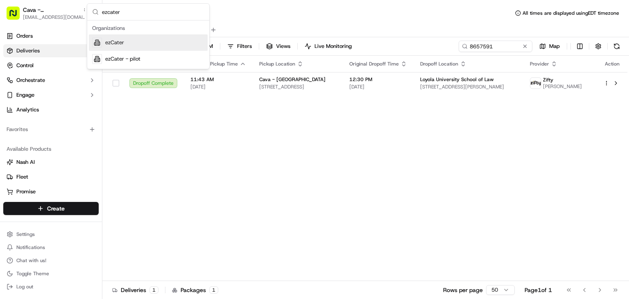
type input "ezcater"
click at [118, 37] on div "ezCater" at bounding box center [148, 42] width 119 height 16
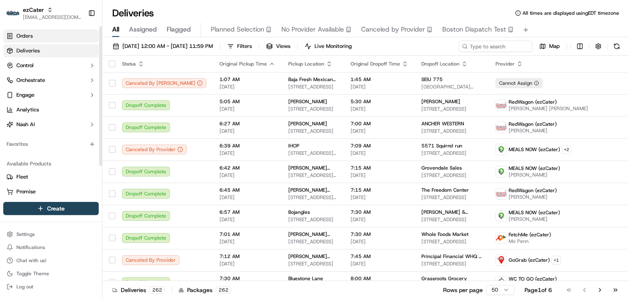
click at [27, 33] on span "Orders" at bounding box center [24, 35] width 16 height 7
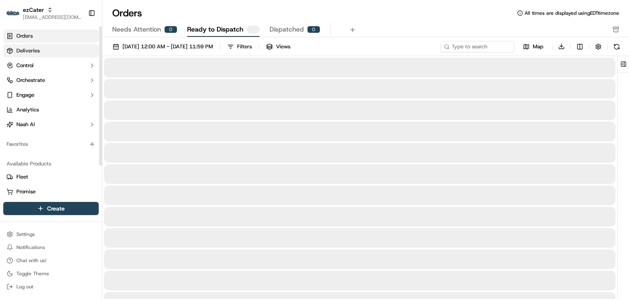
click at [43, 51] on link "Deliveries" at bounding box center [50, 50] width 95 height 13
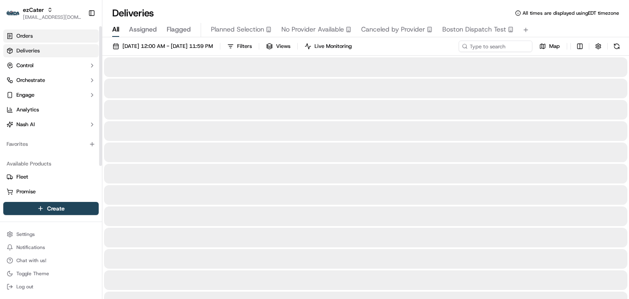
click at [40, 35] on link "Orders" at bounding box center [50, 36] width 95 height 13
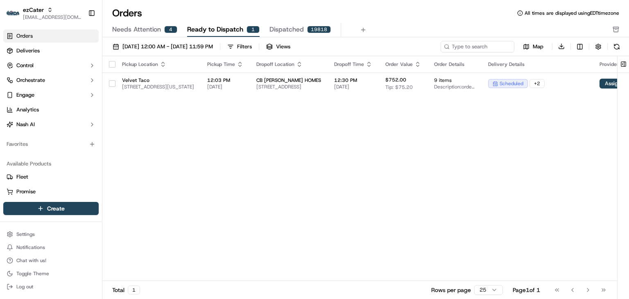
click at [128, 30] on span "Needs Attention" at bounding box center [136, 30] width 49 height 10
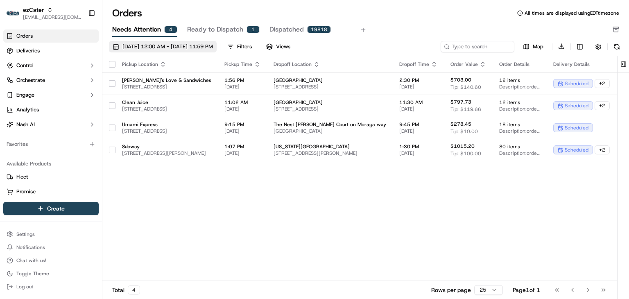
click at [213, 43] on span "09/01/2025 12:00 AM - 09/30/2025 11:59 PM" at bounding box center [168, 46] width 91 height 7
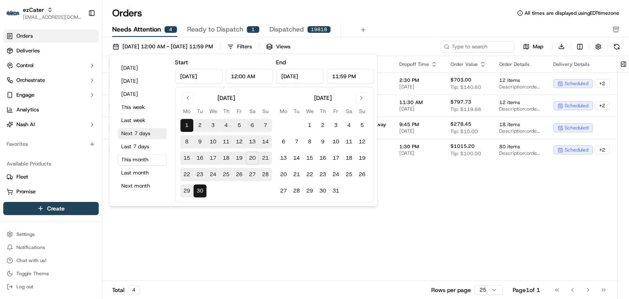
click at [136, 132] on button "Next 7 days" at bounding box center [142, 133] width 49 height 11
type input "Sep 20, 2025"
type input "Sep 27, 2025"
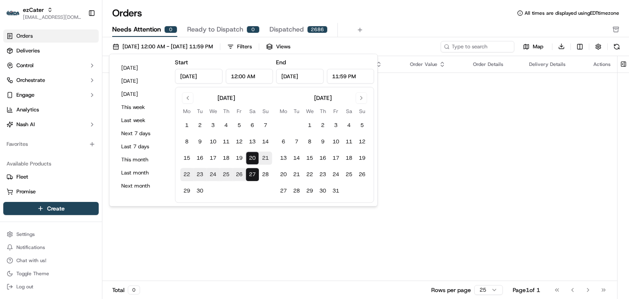
click at [427, 212] on div "Pickup Location Pickup Time Dropoff Location Dropoff Time Order Value Order Det…" at bounding box center [359, 168] width 515 height 225
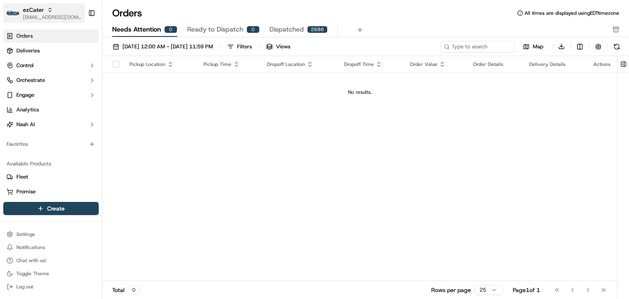
click at [24, 14] on span "[EMAIL_ADDRESS][DOMAIN_NAME]" at bounding box center [52, 17] width 59 height 7
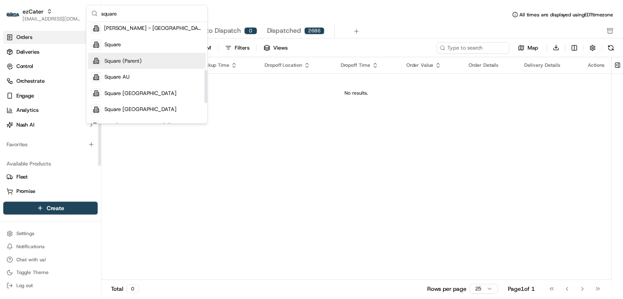
scroll to position [147, 0]
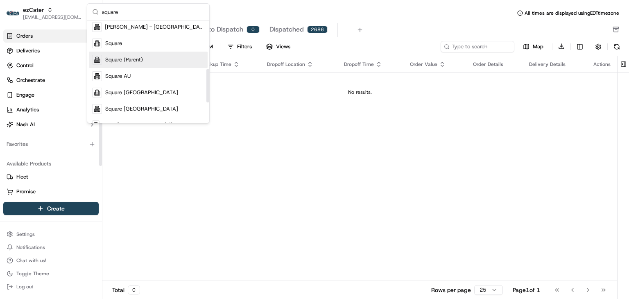
type input "square"
click at [110, 52] on div "Square (Parent)" at bounding box center [148, 60] width 119 height 16
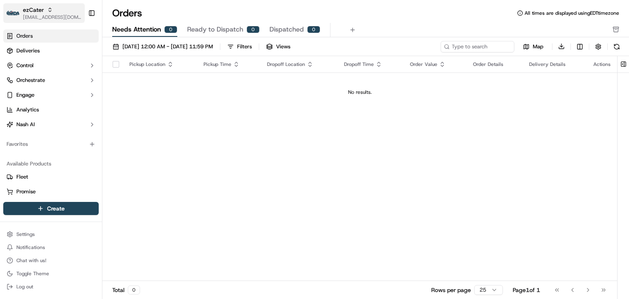
click at [43, 14] on span "[EMAIL_ADDRESS][DOMAIN_NAME]" at bounding box center [52, 17] width 59 height 7
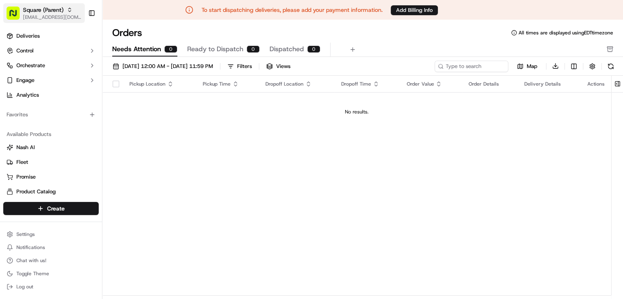
click at [38, 15] on span "[EMAIL_ADDRESS][DOMAIN_NAME]" at bounding box center [52, 17] width 59 height 7
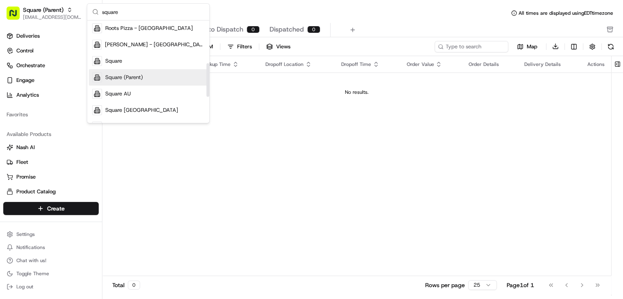
scroll to position [129, 0]
type input "square"
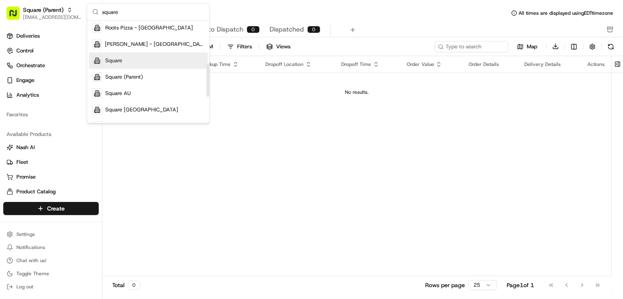
click at [124, 64] on div "Square" at bounding box center [148, 60] width 119 height 16
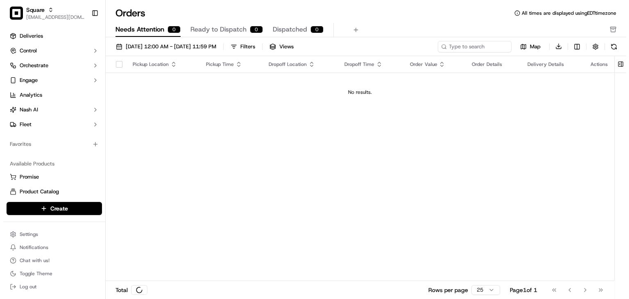
scroll to position [0, 0]
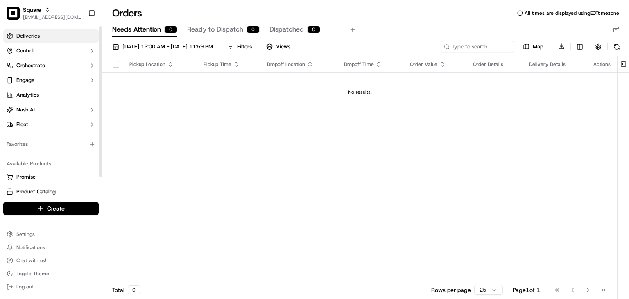
click at [33, 33] on span "Deliveries" at bounding box center [27, 35] width 23 height 7
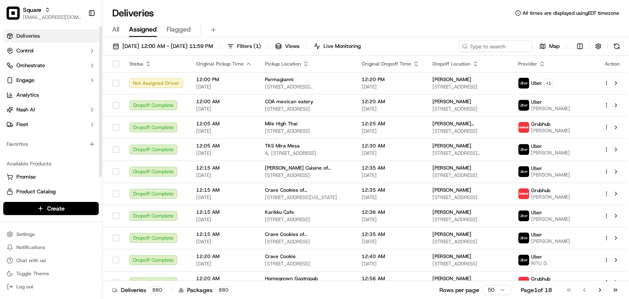
click at [201, 23] on div at bounding box center [201, 30] width 0 height 14
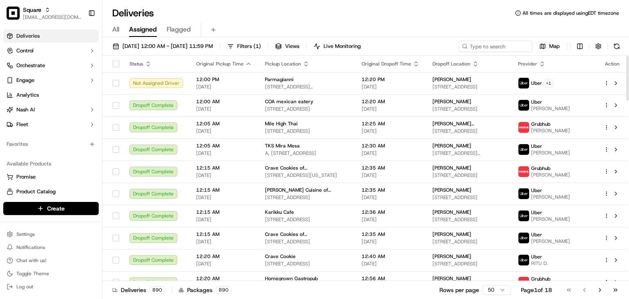
click at [284, 12] on div "Deliveries All times are displayed using EDT timezone" at bounding box center [365, 13] width 527 height 13
click at [491, 43] on input at bounding box center [483, 46] width 98 height 11
click at [345, 16] on div "Deliveries All times are displayed using EDT timezone" at bounding box center [365, 13] width 527 height 13
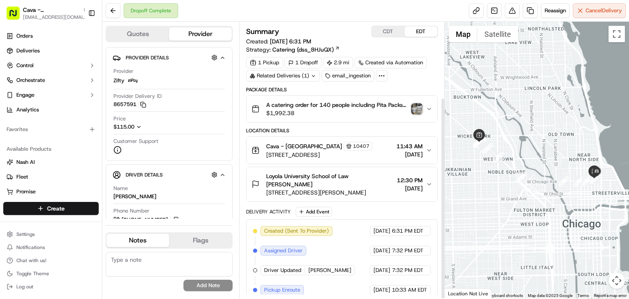
scroll to position [103, 0]
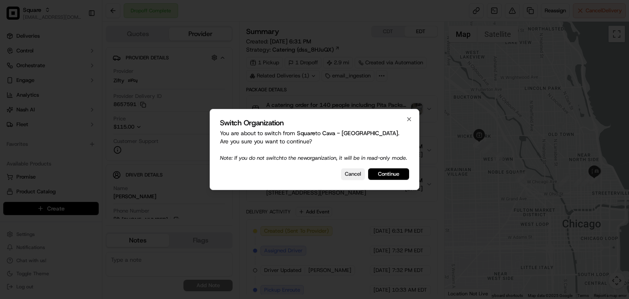
click at [413, 114] on div "Switch Organization You are about to switch from Square to [GEOGRAPHIC_DATA] . …" at bounding box center [315, 149] width 210 height 81
click at [351, 178] on button "Cancel" at bounding box center [353, 173] width 24 height 11
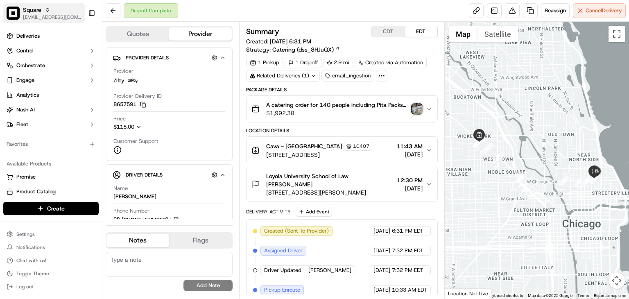
click at [53, 16] on span "[EMAIL_ADDRESS][DOMAIN_NAME]" at bounding box center [52, 17] width 59 height 7
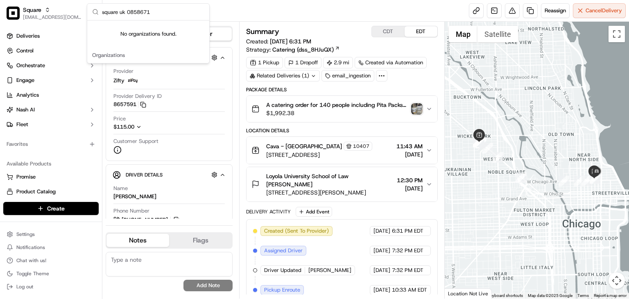
click at [131, 5] on input "square uk 0858671" at bounding box center [153, 12] width 102 height 16
click at [136, 13] on input "square uk 0858671" at bounding box center [153, 12] width 102 height 16
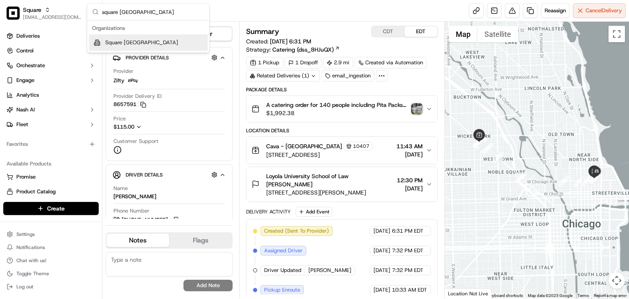
type input "square uk"
click at [125, 36] on div "Square [GEOGRAPHIC_DATA]" at bounding box center [148, 42] width 119 height 16
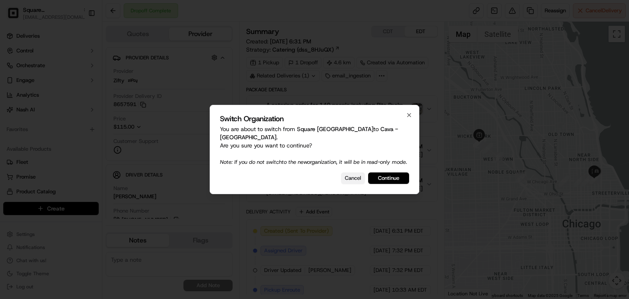
click at [344, 178] on button "Cancel" at bounding box center [353, 178] width 24 height 11
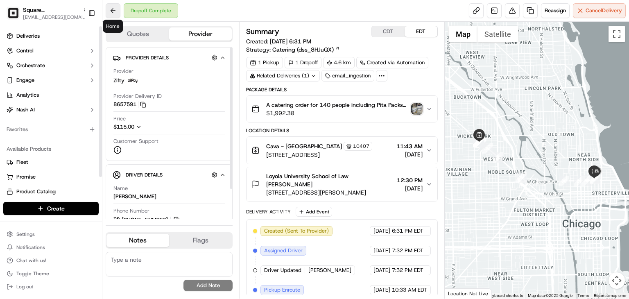
click at [108, 12] on button at bounding box center [113, 10] width 15 height 15
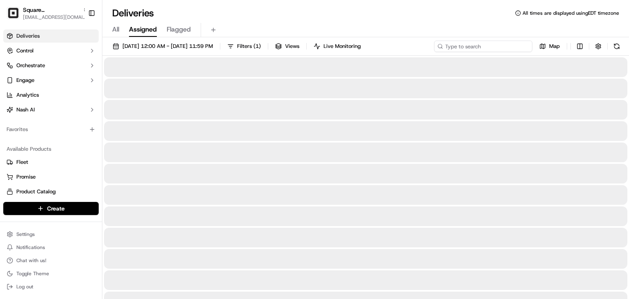
click at [479, 46] on input at bounding box center [483, 46] width 98 height 11
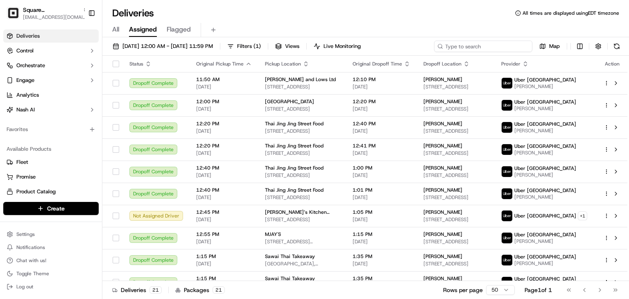
paste input "0858671"
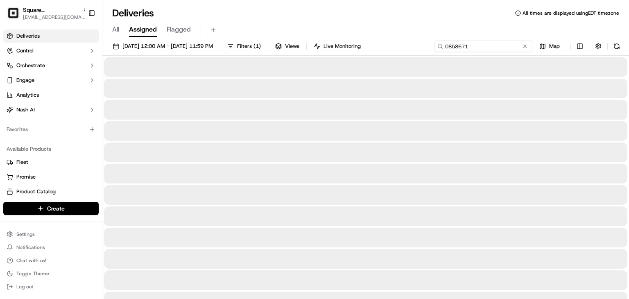
type input "0858671"
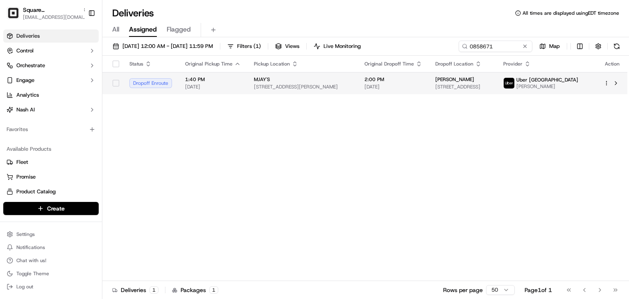
click at [377, 88] on td "2:00 PM 09/20/2025" at bounding box center [393, 83] width 71 height 22
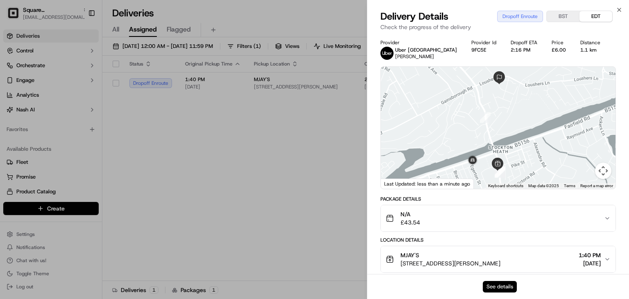
click at [498, 285] on button "See details" at bounding box center [500, 286] width 34 height 11
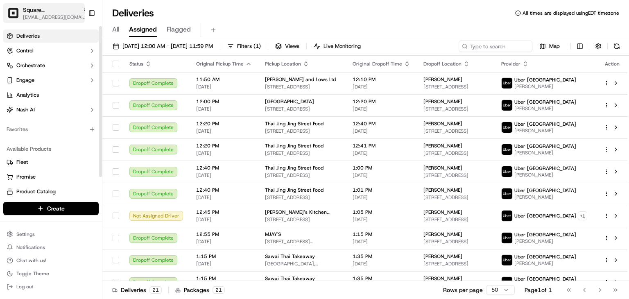
click at [58, 14] on span "[EMAIL_ADDRESS][DOMAIN_NAME]" at bounding box center [56, 17] width 66 height 7
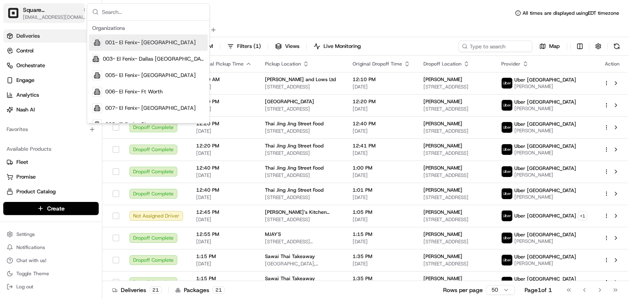
type input "d"
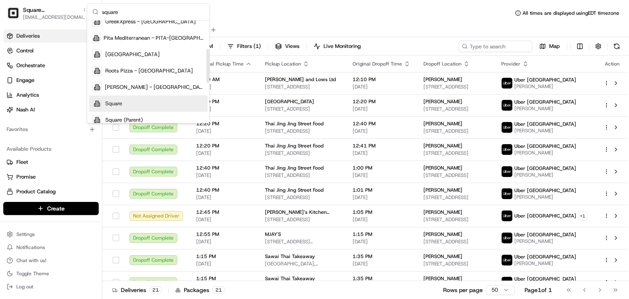
type input "square"
click at [112, 101] on span "Square" at bounding box center [113, 103] width 17 height 7
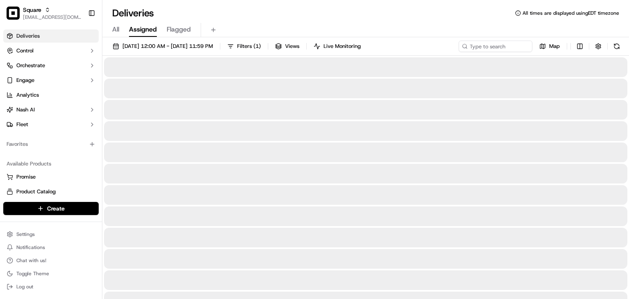
click at [421, 22] on div "All Assigned Flagged" at bounding box center [365, 29] width 527 height 18
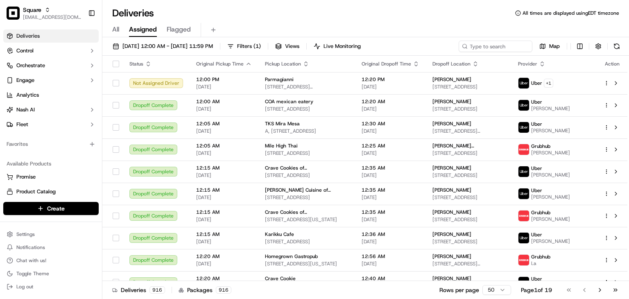
click at [169, 10] on div "Deliveries All times are displayed using EDT timezone" at bounding box center [365, 13] width 527 height 13
click at [475, 41] on input at bounding box center [483, 46] width 98 height 11
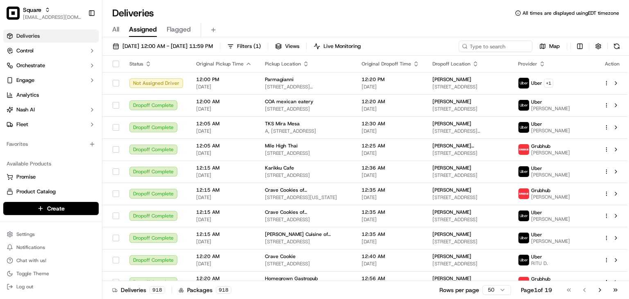
click at [325, 20] on div "All Assigned Flagged" at bounding box center [365, 29] width 527 height 18
click at [490, 44] on input at bounding box center [483, 46] width 98 height 11
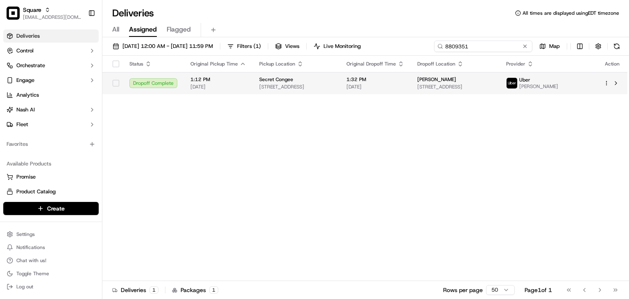
type input "8809351"
click at [374, 90] on span "[DATE]" at bounding box center [376, 87] width 58 height 7
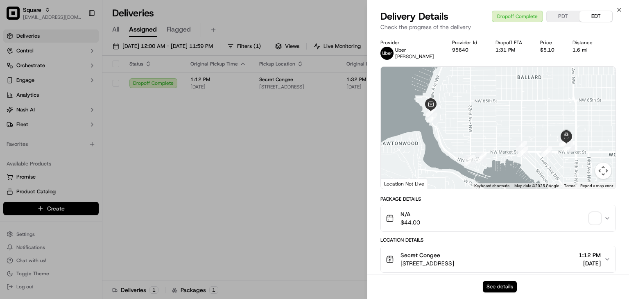
click at [504, 284] on button "See details" at bounding box center [500, 286] width 34 height 11
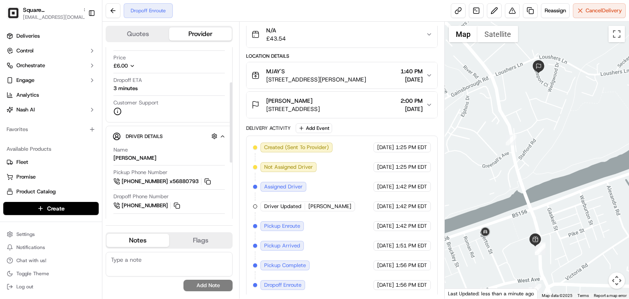
scroll to position [75, 0]
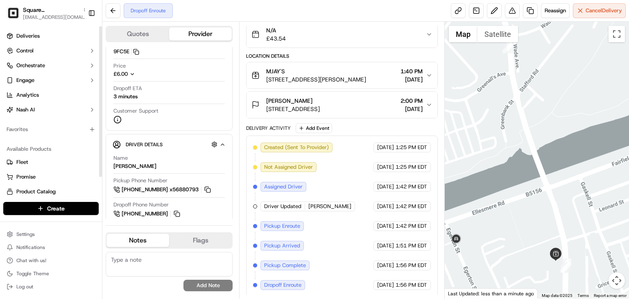
click at [137, 266] on textarea at bounding box center [169, 264] width 127 height 25
type textarea "h"
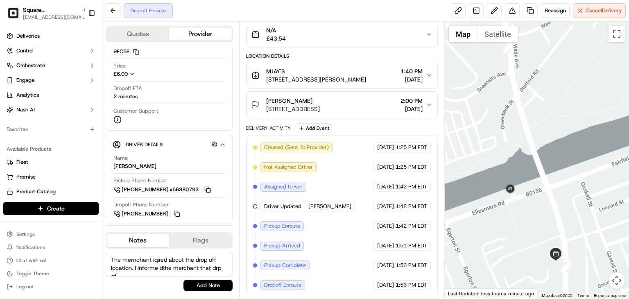
scroll to position [3, 0]
click at [158, 266] on textarea "The mernchant iqired about the drop off location. I informe dthe merchant that …" at bounding box center [169, 264] width 127 height 25
type textarea "The mernchant iqired about the drop off location. I informe dthe merchant that …"
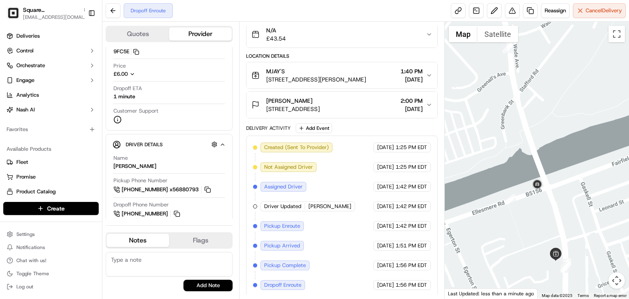
scroll to position [0, 0]
paste textarea "The merchant inquired about the drop-off location. I informed her that the esti…"
type textarea "The merchant inquired about the drop-off location. I informed her that the esti…"
click at [200, 281] on button "Add Note" at bounding box center [208, 285] width 49 height 11
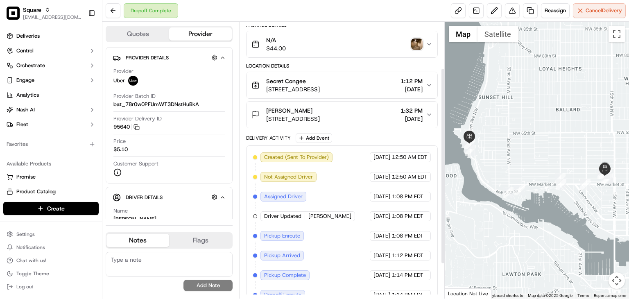
scroll to position [64, 0]
click at [406, 91] on span "[DATE]" at bounding box center [412, 90] width 22 height 8
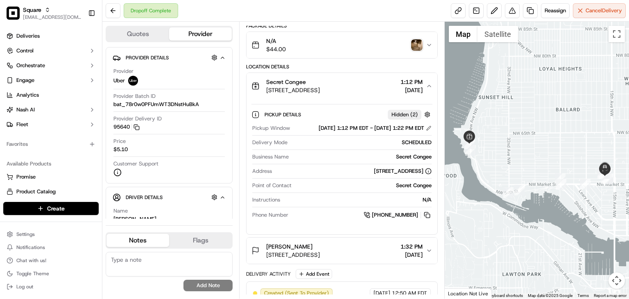
click at [405, 89] on span "[DATE]" at bounding box center [412, 90] width 22 height 8
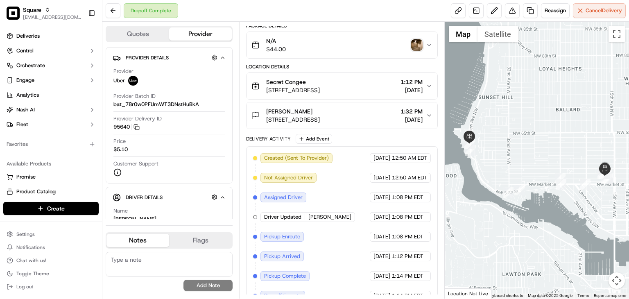
click at [423, 44] on div "N/A $44.00" at bounding box center [339, 45] width 175 height 16
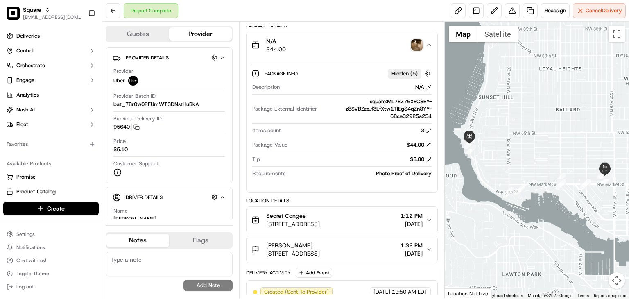
click at [423, 44] on div "N/A $44.00" at bounding box center [339, 45] width 175 height 16
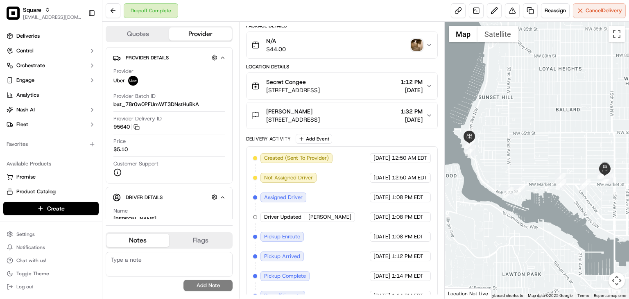
click at [401, 88] on span "[DATE]" at bounding box center [412, 90] width 22 height 8
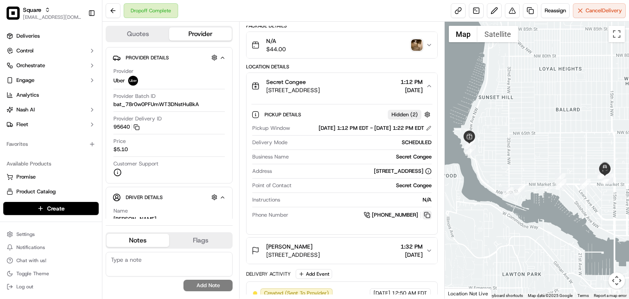
click at [429, 220] on button at bounding box center [427, 215] width 9 height 9
click at [428, 44] on icon "button" at bounding box center [429, 45] width 3 height 2
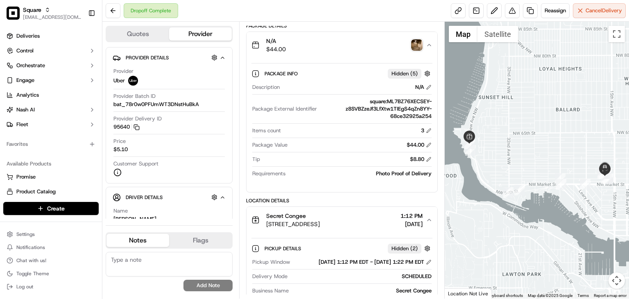
click at [415, 43] on img "button" at bounding box center [416, 44] width 11 height 11
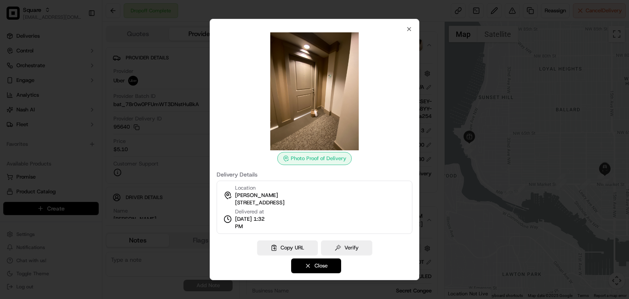
click at [313, 271] on button "Close" at bounding box center [316, 266] width 50 height 15
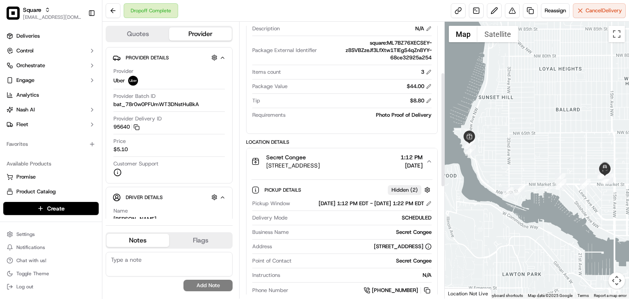
scroll to position [121, 0]
click at [401, 164] on span "[DATE]" at bounding box center [412, 167] width 22 height 8
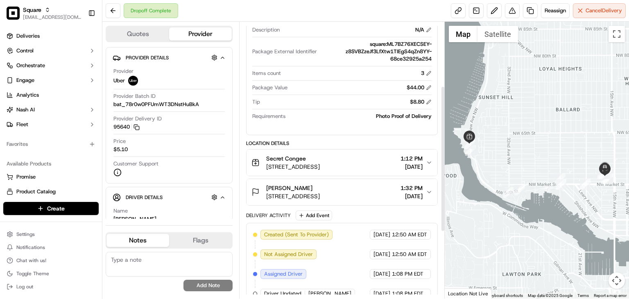
click at [401, 164] on span "[DATE]" at bounding box center [412, 167] width 22 height 8
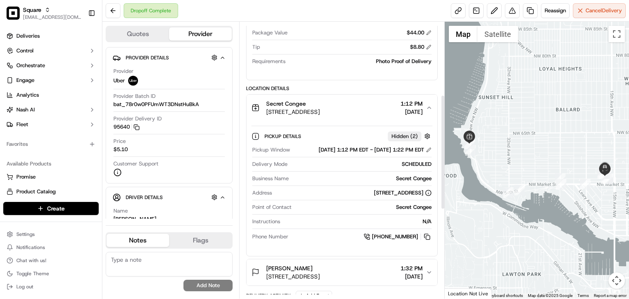
scroll to position [175, 0]
click at [429, 242] on button at bounding box center [427, 237] width 9 height 9
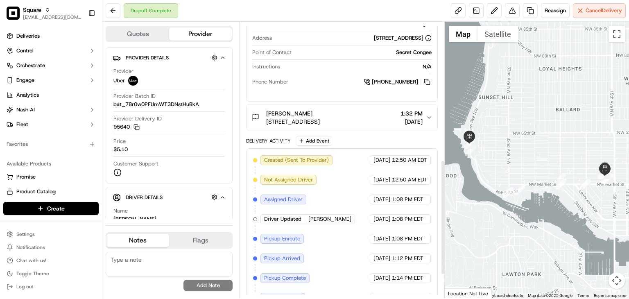
scroll to position [331, 0]
click at [351, 95] on div "Pickup Details Hidden ( 2 ) Pickup Window [DATE] 1:12 PM EDT - [DATE] 1:22 PM E…" at bounding box center [342, 30] width 191 height 129
click at [394, 85] on span "[PHONE_NUMBER]" at bounding box center [395, 81] width 46 height 7
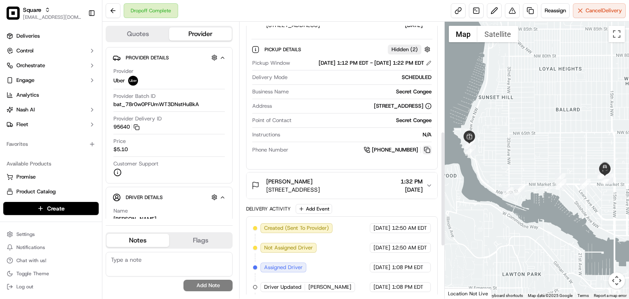
scroll to position [264, 0]
click at [427, 154] on button at bounding box center [427, 149] width 9 height 9
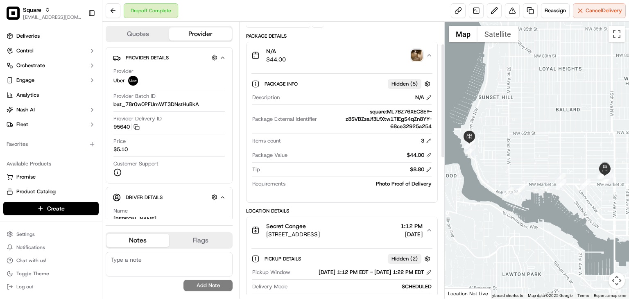
scroll to position [49, 0]
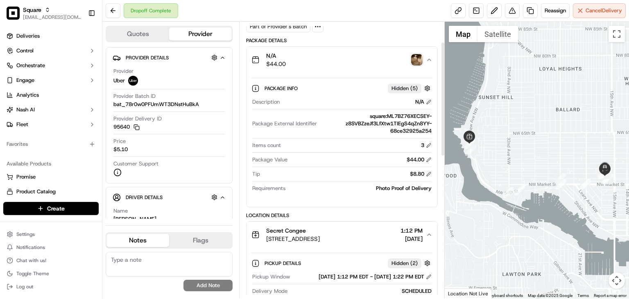
click at [416, 59] on img "button" at bounding box center [416, 59] width 11 height 11
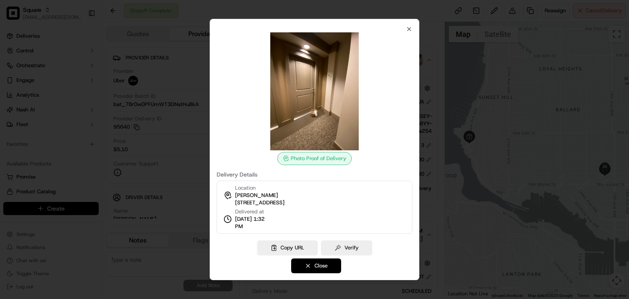
click at [333, 260] on button "Close" at bounding box center [316, 266] width 50 height 15
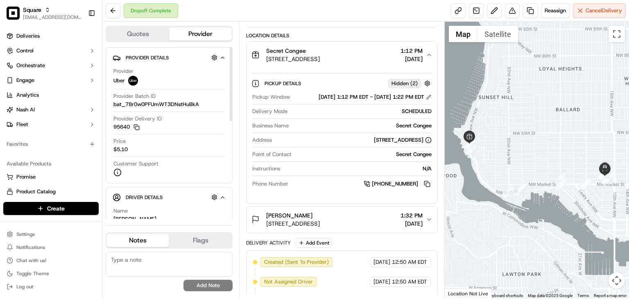
scroll to position [225, 0]
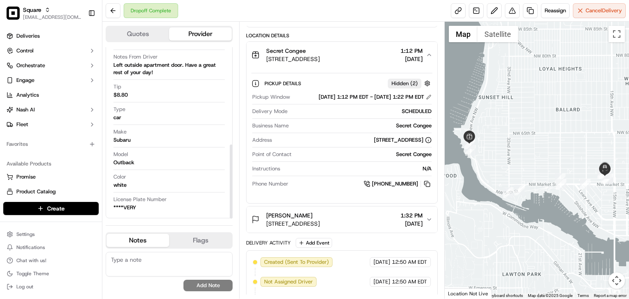
click at [171, 262] on textarea at bounding box center [169, 264] width 127 height 25
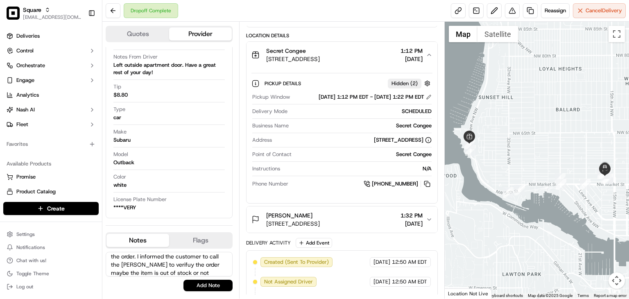
scroll to position [20, 0]
click at [170, 261] on textarea "The customer that there's missing item in the order. I informed the customer to…" at bounding box center [169, 264] width 127 height 25
click at [179, 266] on textarea "The customer that there's missing item in the order. I informed the customer to…" at bounding box center [169, 264] width 127 height 25
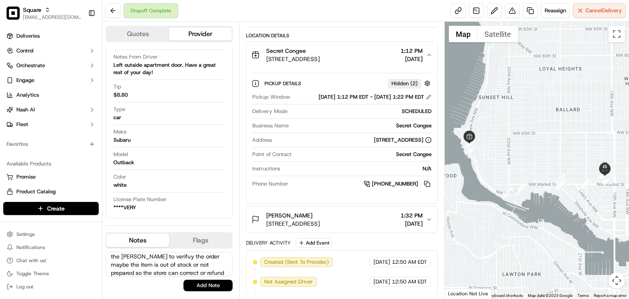
click at [179, 266] on textarea "The customer that there's missing item in the order. I informed the customer to…" at bounding box center [169, 264] width 127 height 25
paste textarea "reported that an item was missing from their order. I advised them to contact t…"
click at [141, 270] on textarea "The customer reported that an item was missing from their order. I advised them…" at bounding box center [169, 264] width 127 height 25
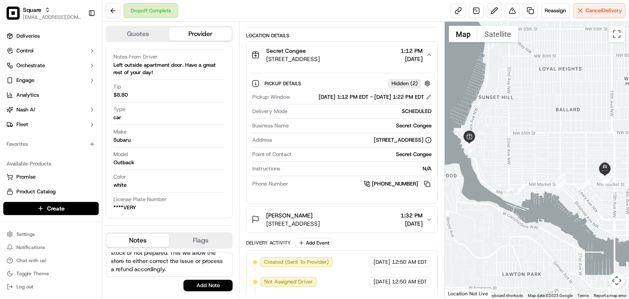
click at [168, 267] on textarea "The customer reported that an item was missing from their order. I advised them…" at bounding box center [169, 264] width 127 height 25
type textarea "The customer reported that an item was missing from their order. I advised them…"
click at [208, 286] on button "Add Note" at bounding box center [208, 285] width 49 height 11
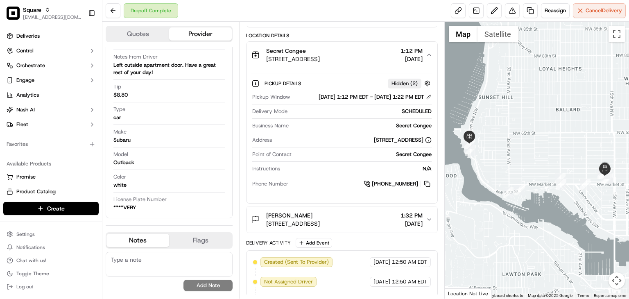
scroll to position [0, 0]
